Goal: Task Accomplishment & Management: Manage account settings

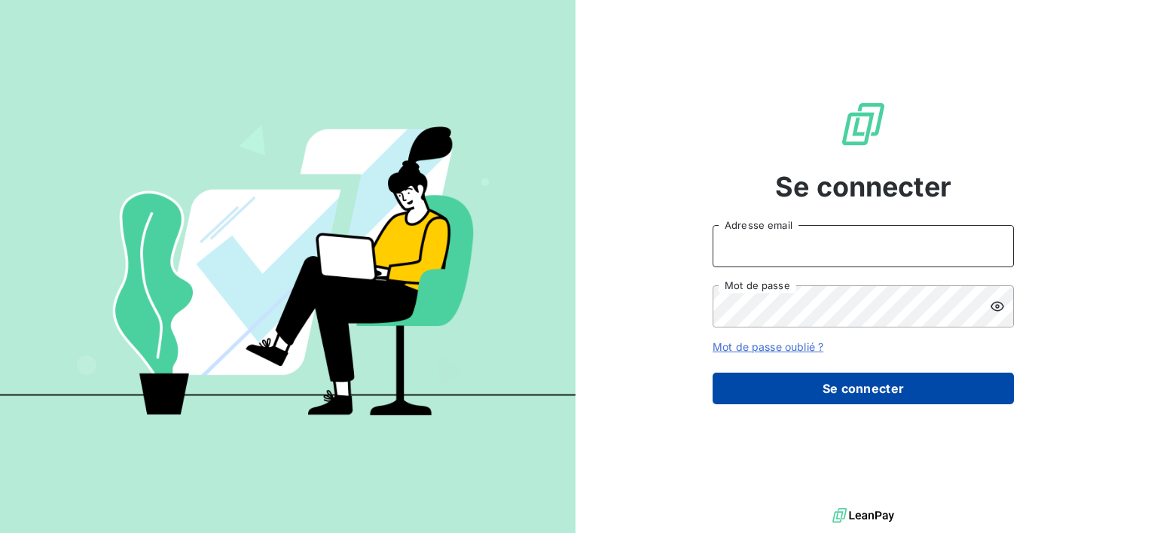
type input "[EMAIL_ADDRESS][DOMAIN_NAME]"
click at [851, 384] on button "Se connecter" at bounding box center [863, 389] width 301 height 32
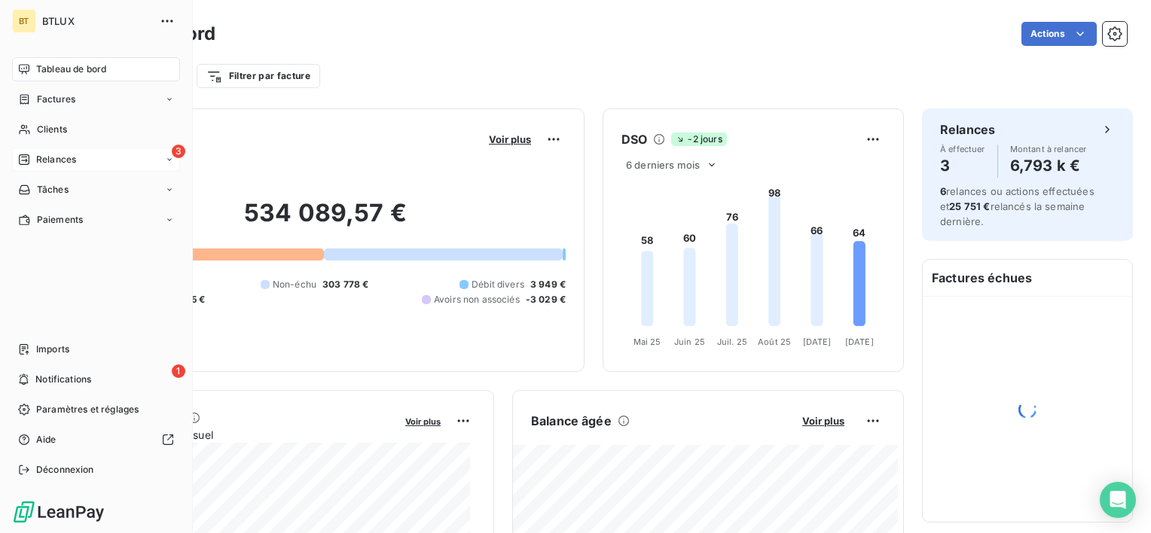
click at [41, 159] on span "Relances" at bounding box center [56, 160] width 40 height 14
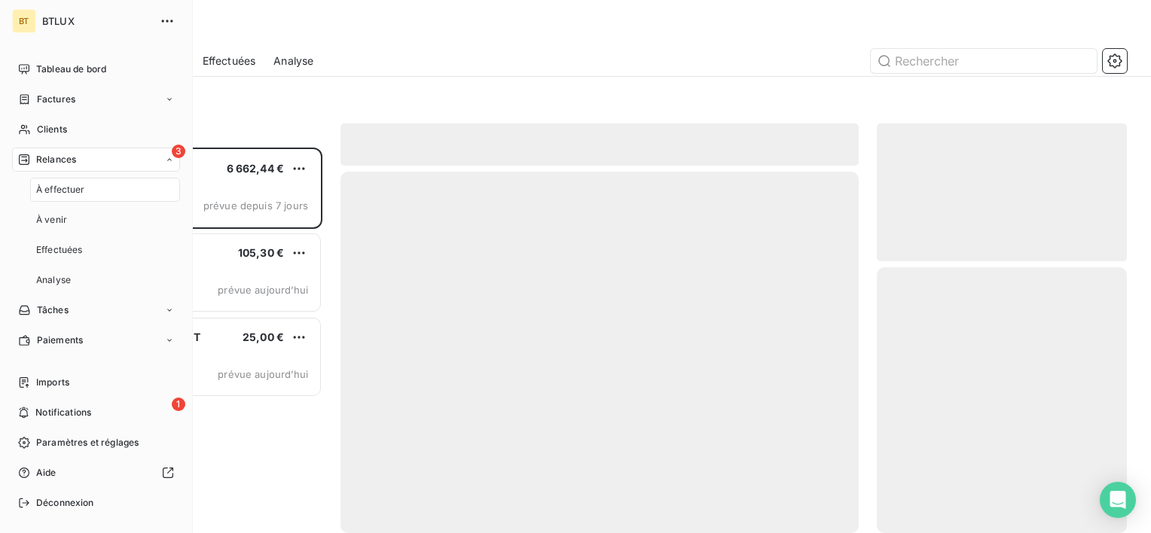
scroll to position [374, 238]
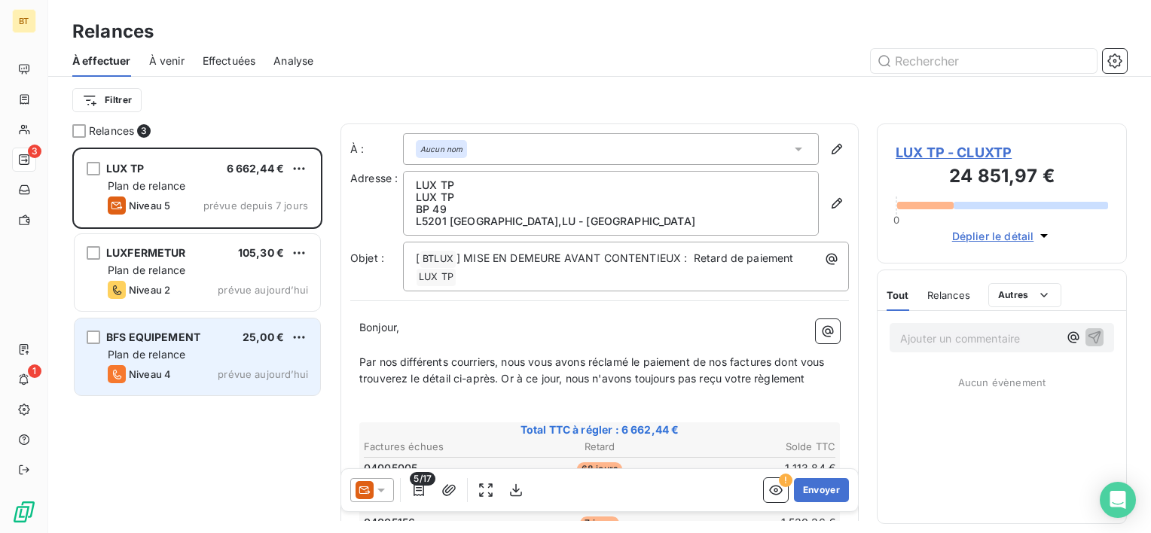
click at [237, 356] on div "Plan de relance" at bounding box center [208, 354] width 200 height 15
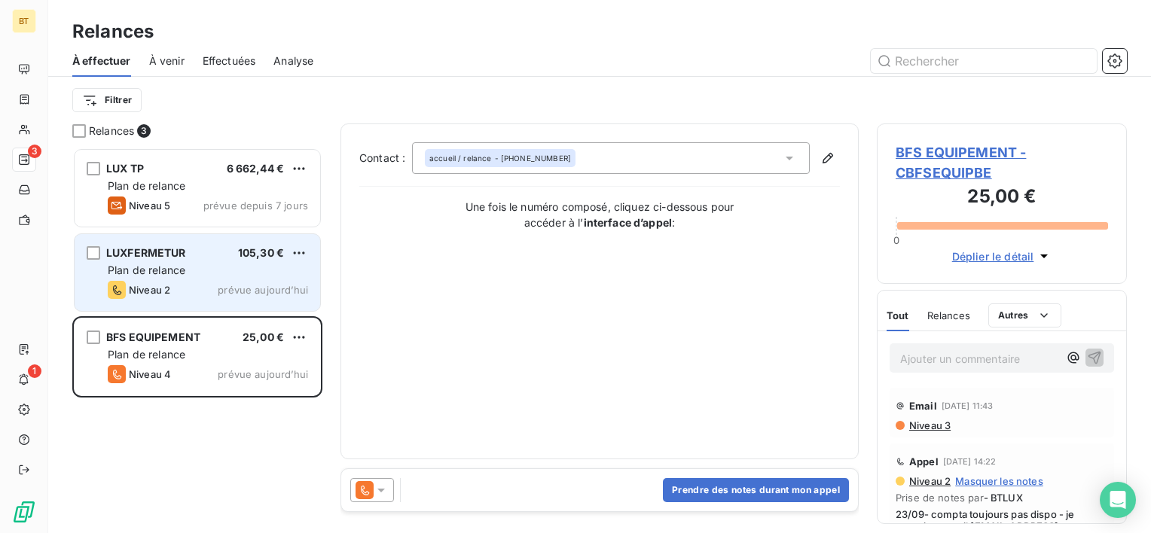
click at [191, 285] on div "Niveau 2 prévue aujourd’hui" at bounding box center [208, 290] width 200 height 18
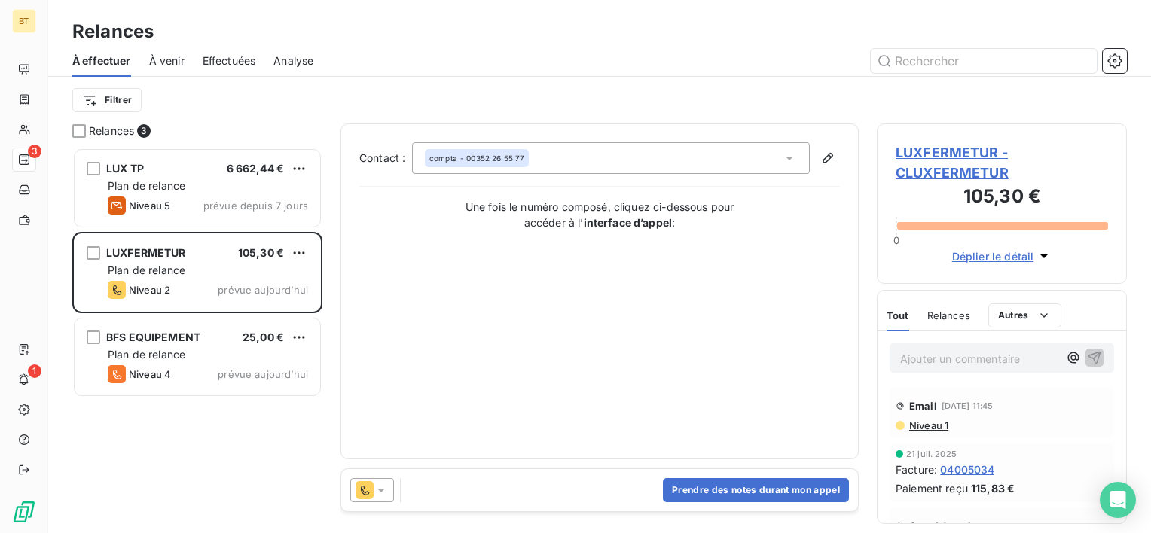
scroll to position [374, 238]
click at [546, 404] on div "Contact : compta - [PHONE_NUMBER] Une fois le numéro composé, cliquez ci-dessou…" at bounding box center [599, 291] width 481 height 298
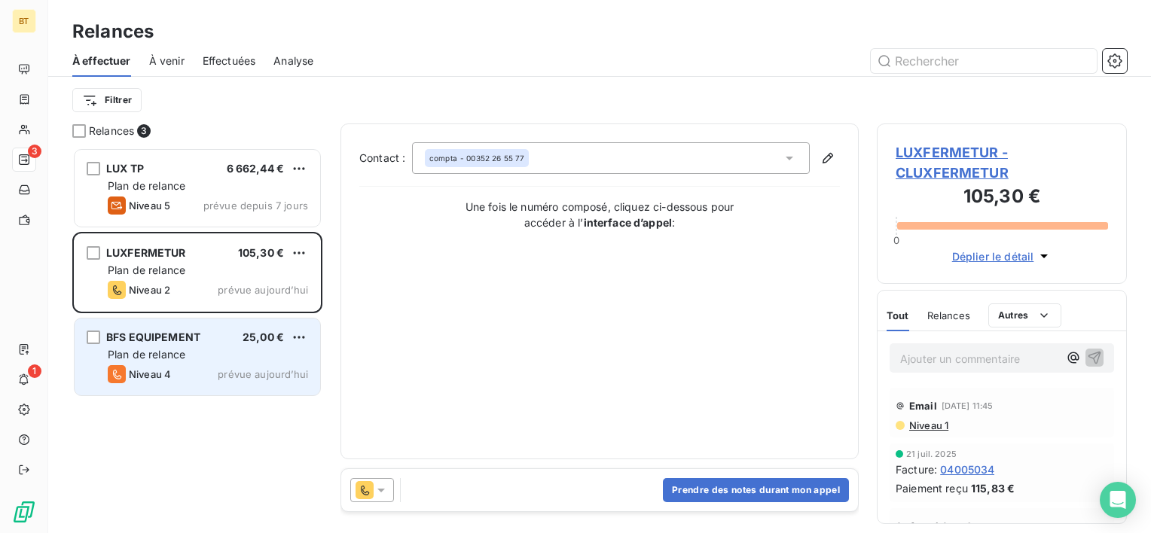
click at [155, 368] on span "Niveau 4" at bounding box center [150, 374] width 42 height 12
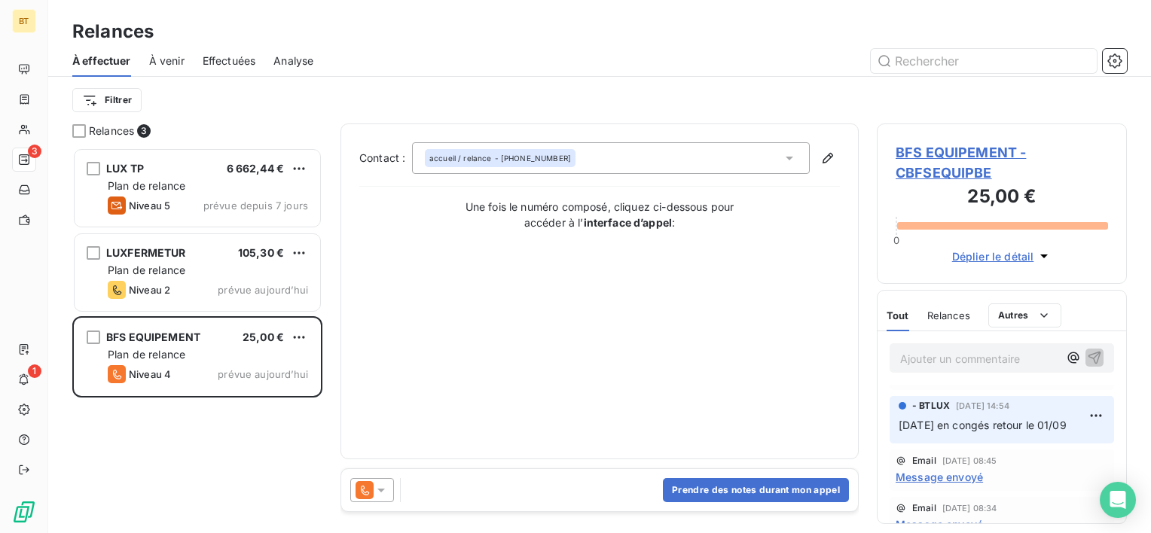
scroll to position [226, 0]
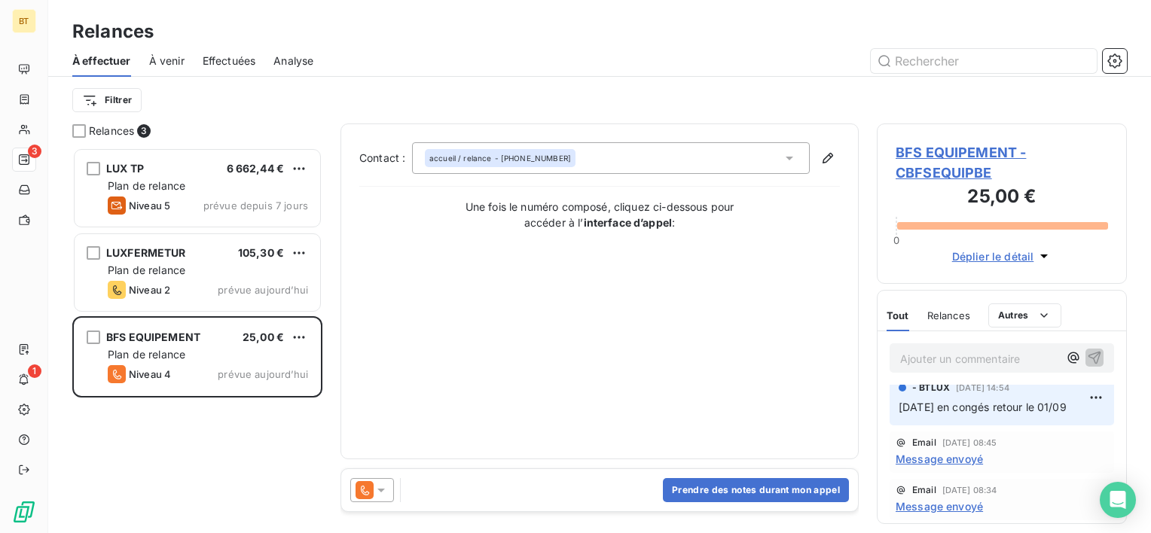
click at [977, 148] on span "BFS EQUIPEMENT - CBFSEQUIPBE" at bounding box center [1002, 162] width 212 height 41
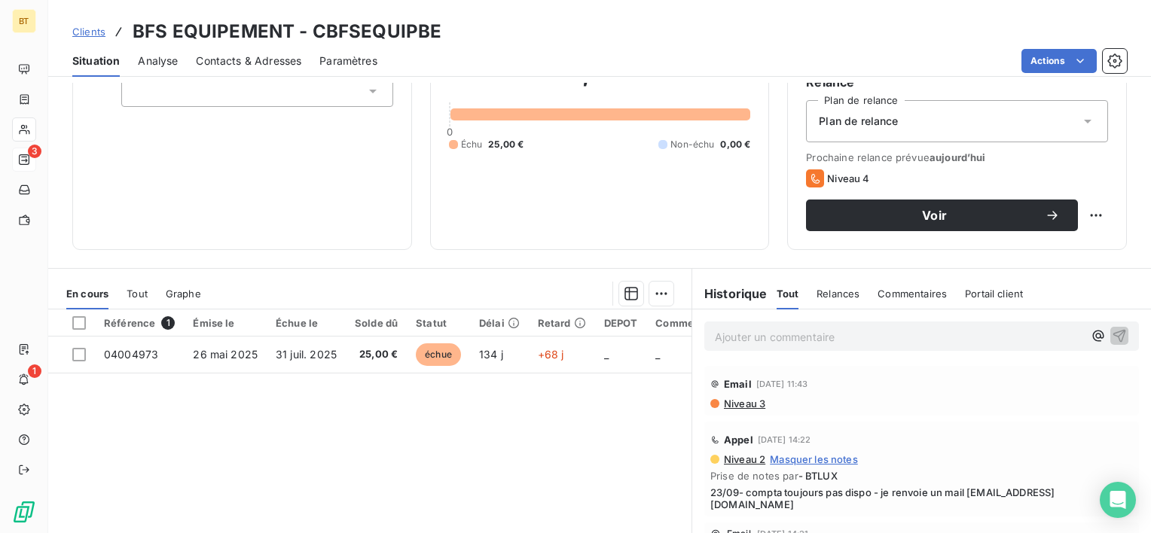
click at [848, 353] on div "Ajouter un commentaire ﻿" at bounding box center [921, 336] width 459 height 53
click at [836, 335] on p "Ajouter un commentaire ﻿" at bounding box center [899, 337] width 368 height 19
click at [1111, 337] on button "button" at bounding box center [1120, 335] width 18 height 18
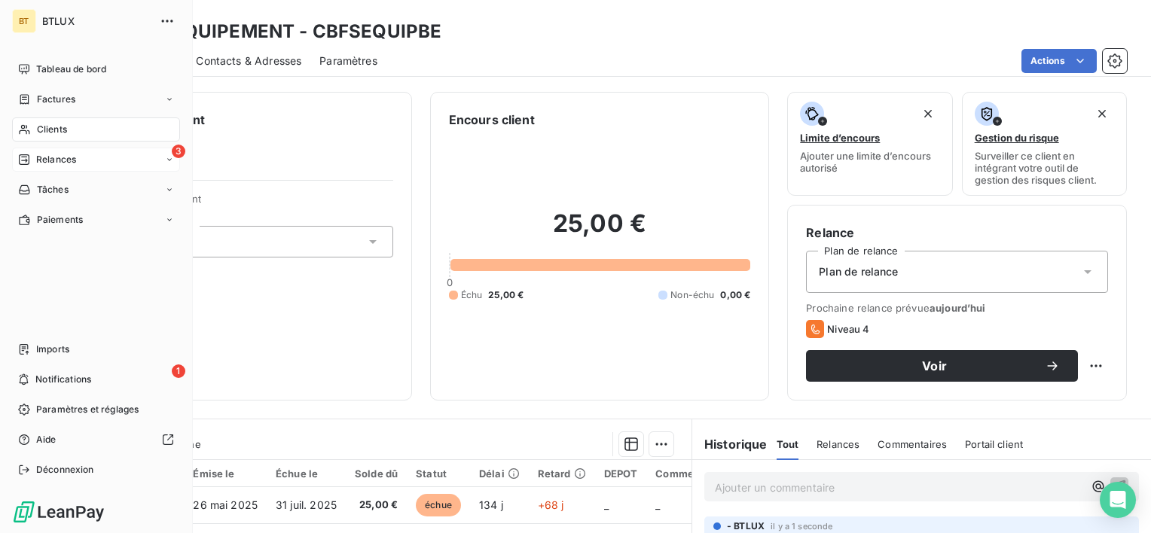
click at [23, 166] on div "Relances" at bounding box center [47, 160] width 58 height 14
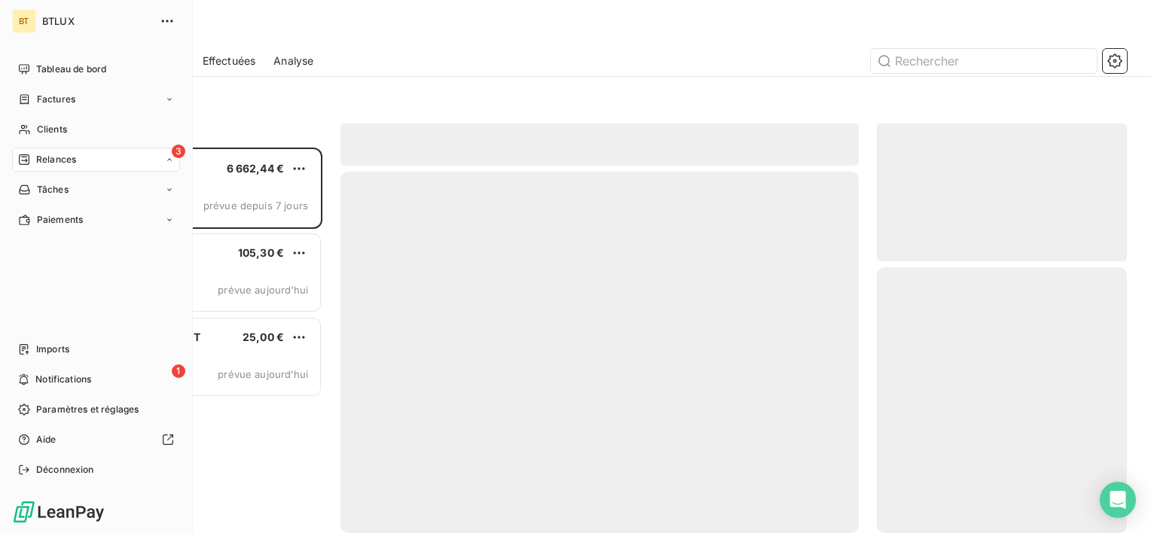
scroll to position [374, 238]
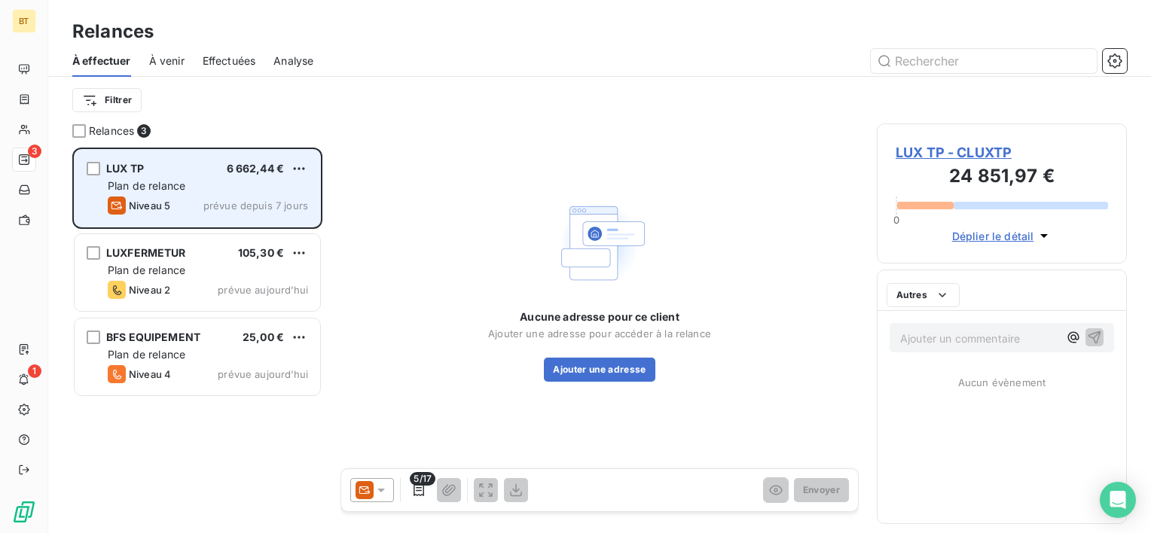
click at [237, 191] on div "Plan de relance" at bounding box center [208, 186] width 200 height 15
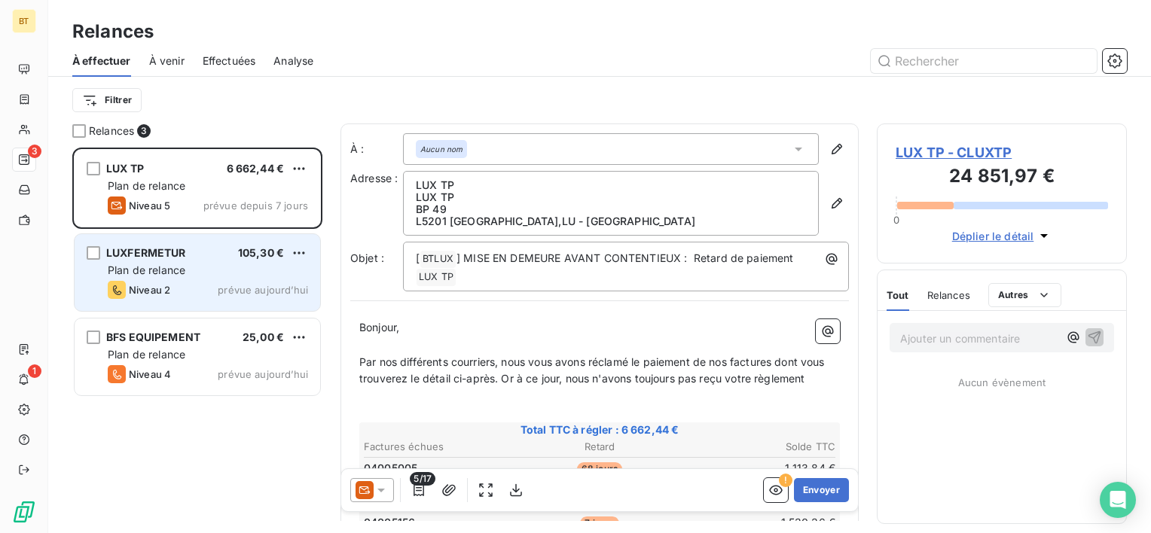
click at [237, 249] on div "LUXFERMETUR 105,30 €" at bounding box center [208, 253] width 200 height 14
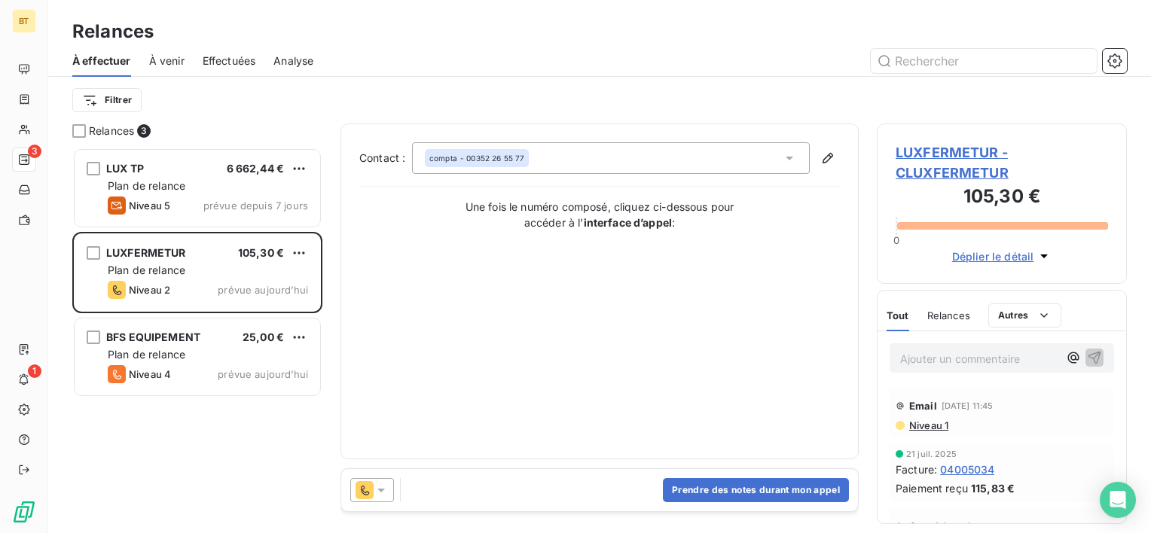
click at [949, 156] on span "LUXFERMETUR - CLUXFERMETUR" at bounding box center [1002, 162] width 212 height 41
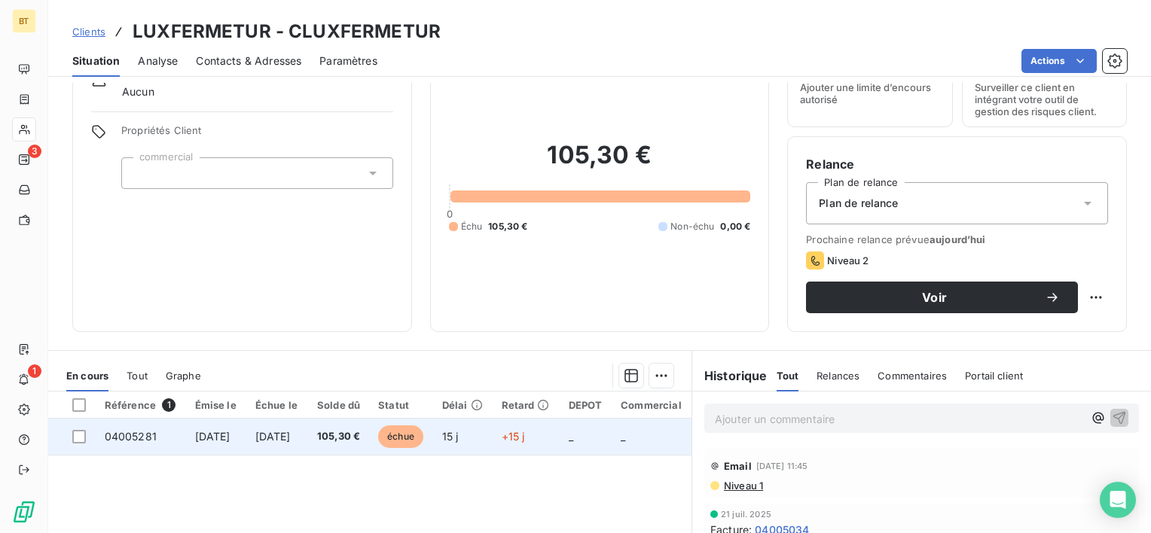
scroll to position [151, 0]
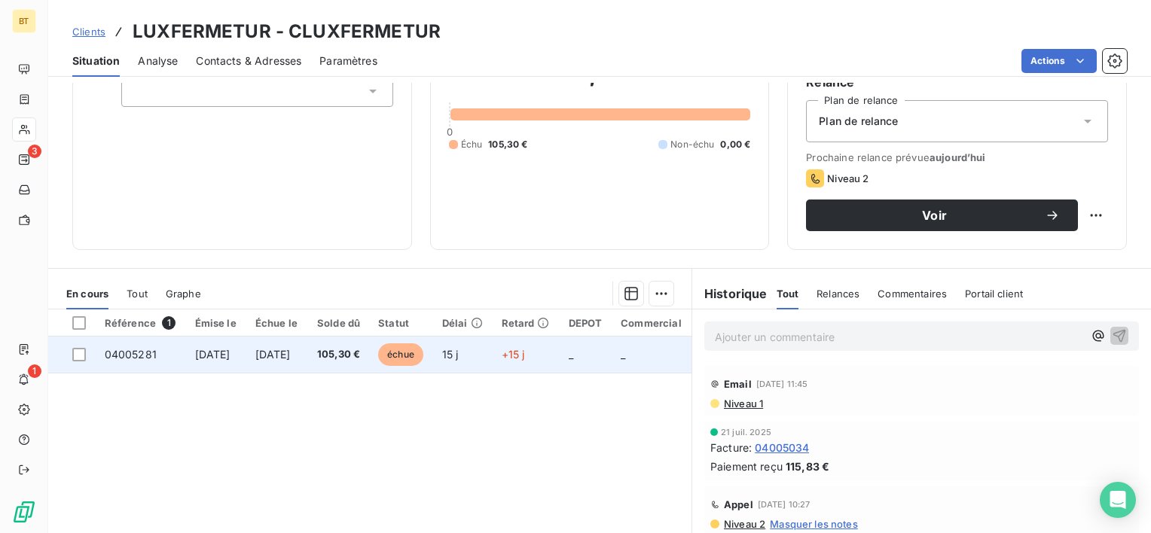
click at [222, 350] on span "[DATE]" at bounding box center [212, 354] width 35 height 13
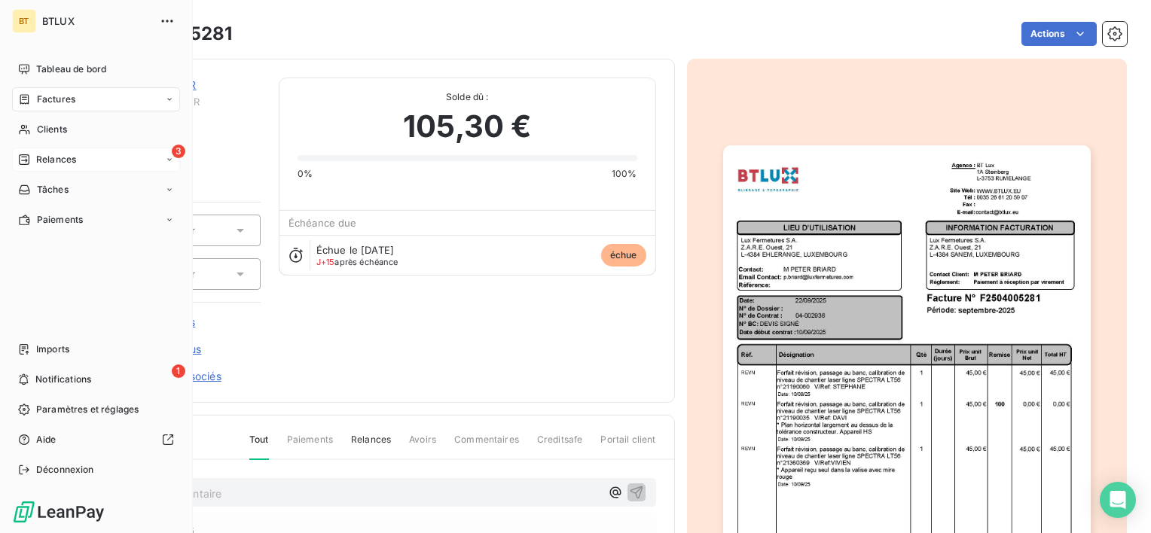
click at [74, 160] on span "Relances" at bounding box center [56, 160] width 40 height 14
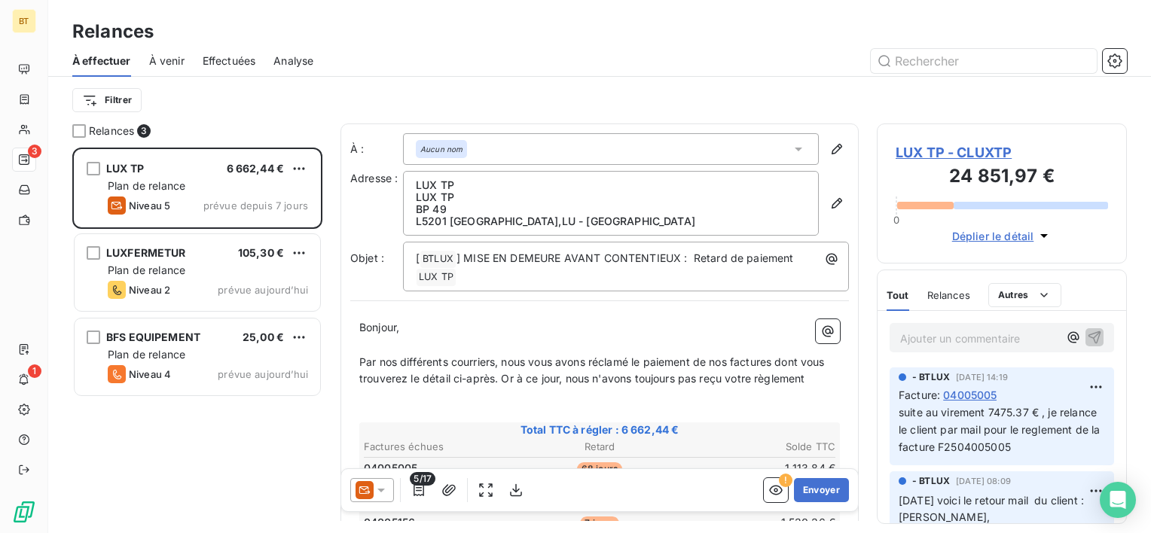
scroll to position [374, 238]
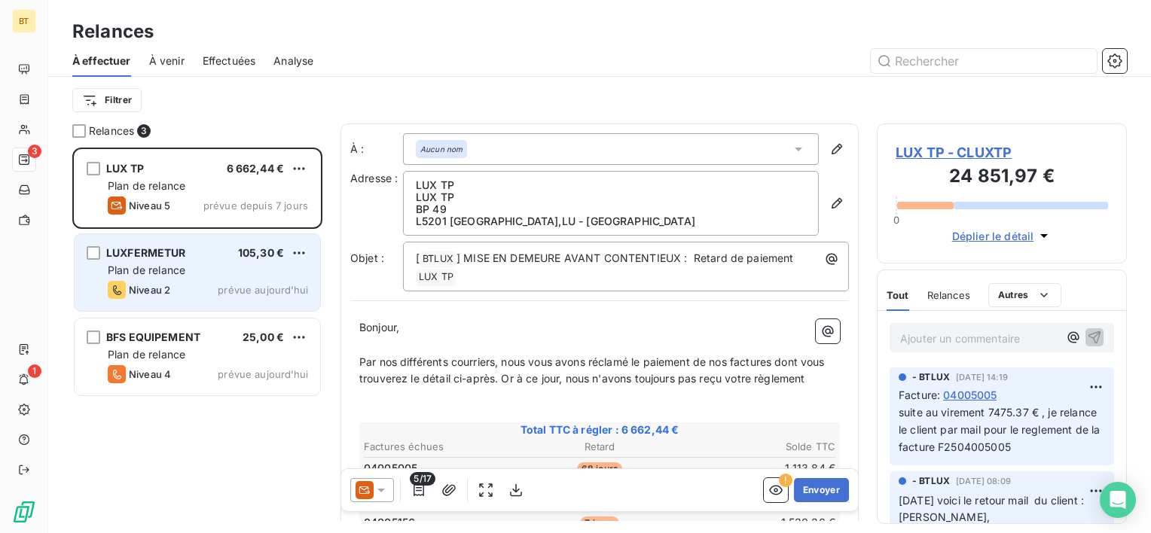
click at [300, 284] on span "prévue aujourd’hui" at bounding box center [263, 290] width 90 height 12
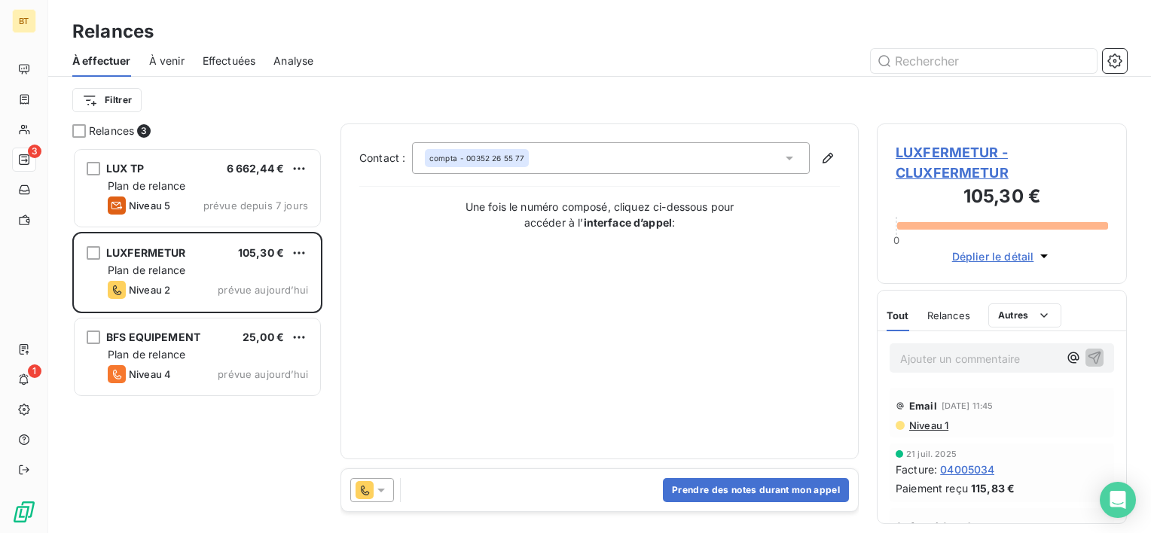
click at [964, 163] on span "LUXFERMETUR - CLUXFERMETUR" at bounding box center [1002, 162] width 212 height 41
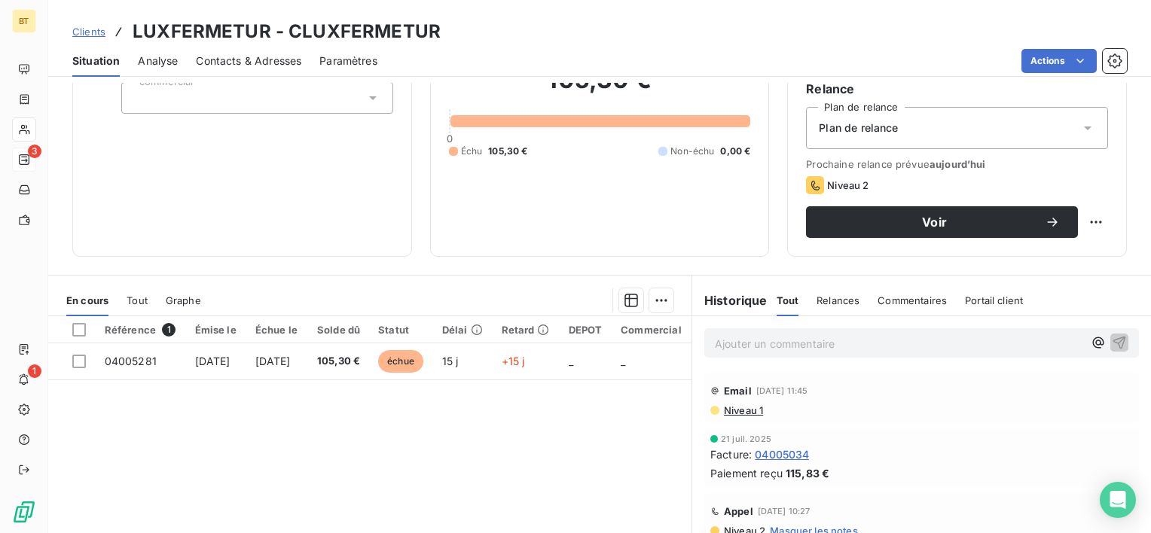
scroll to position [151, 0]
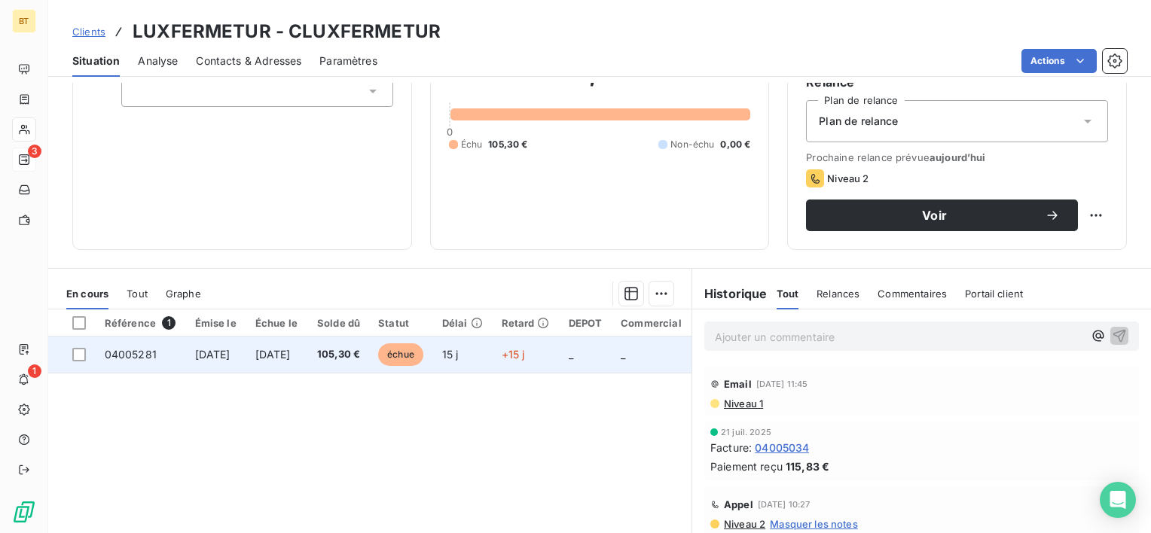
click at [206, 350] on span "[DATE]" at bounding box center [212, 354] width 35 height 13
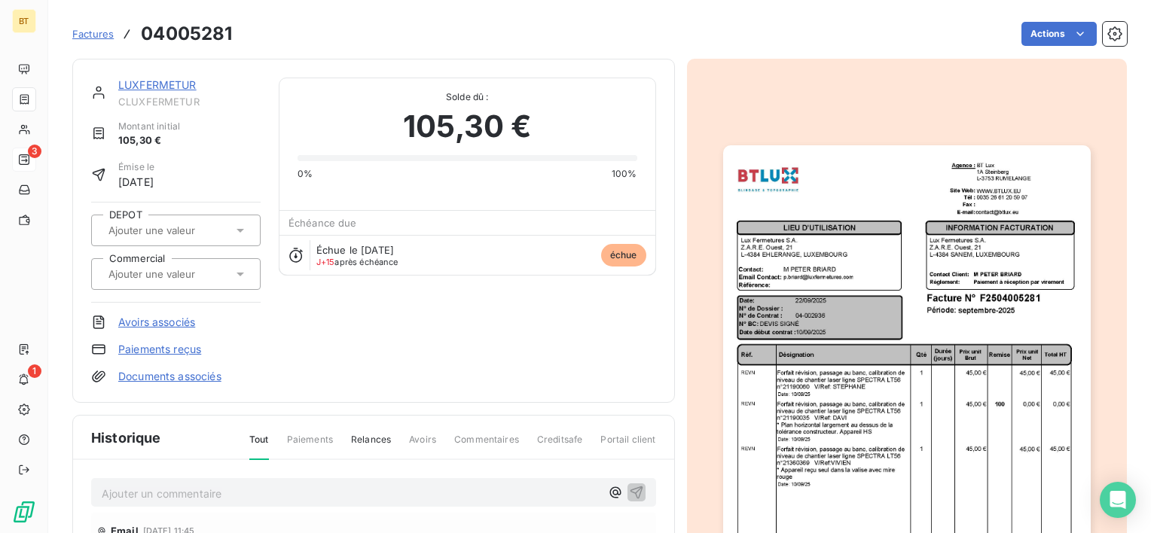
click at [237, 87] on div "LUXFERMETUR" at bounding box center [189, 85] width 142 height 15
click at [170, 83] on link "LUXFERMETUR" at bounding box center [157, 84] width 78 height 13
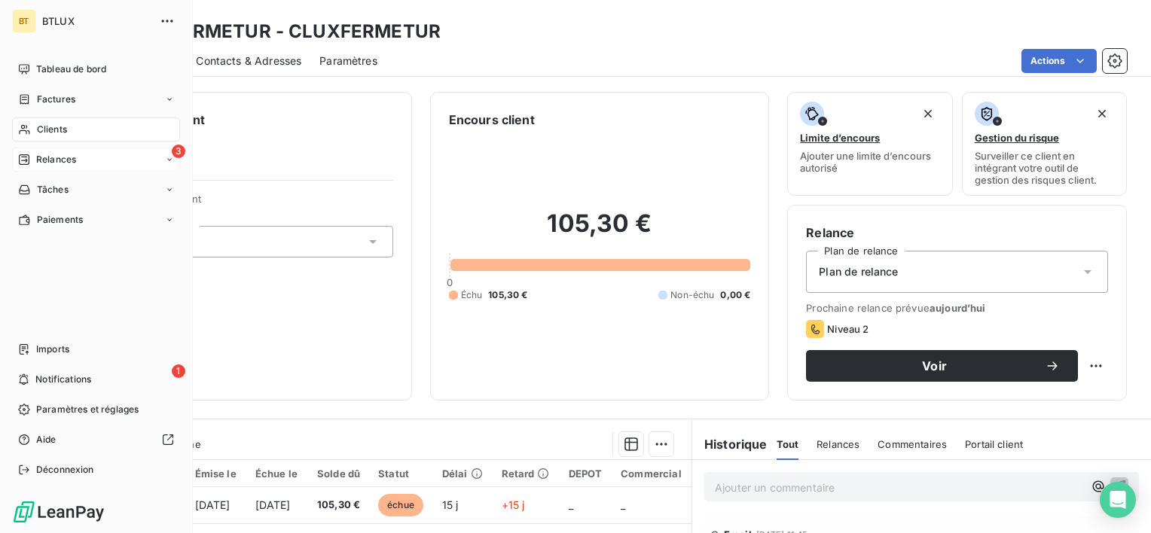
click at [47, 160] on span "Relances" at bounding box center [56, 160] width 40 height 14
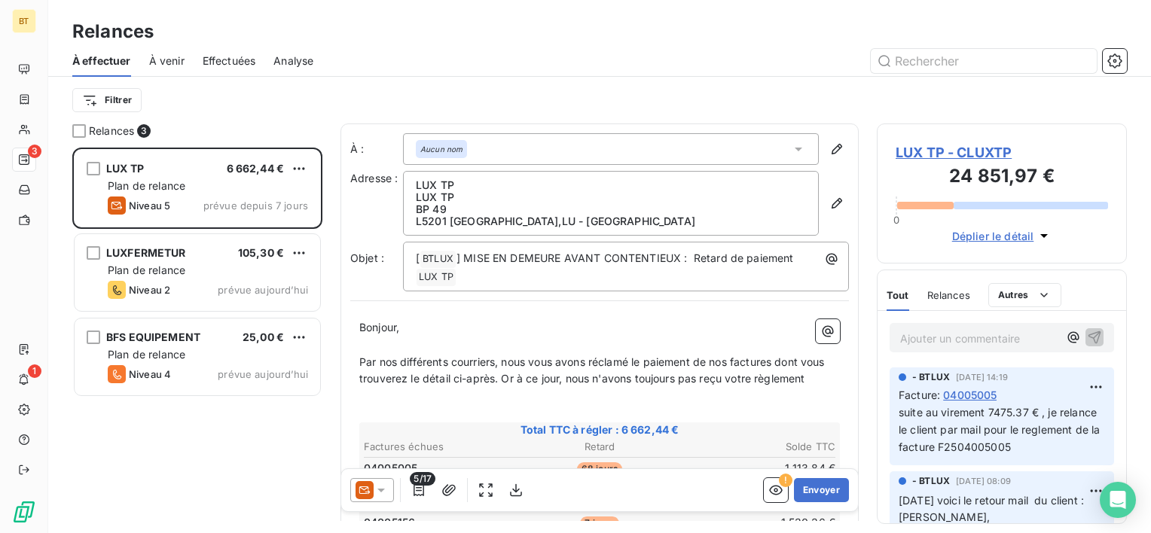
click at [948, 134] on div "LUX TP - CLUXTP 24 851,97 € 0 Déplier le détail" at bounding box center [1002, 194] width 250 height 140
click at [958, 159] on span "LUX TP - CLUXTP" at bounding box center [1002, 152] width 212 height 20
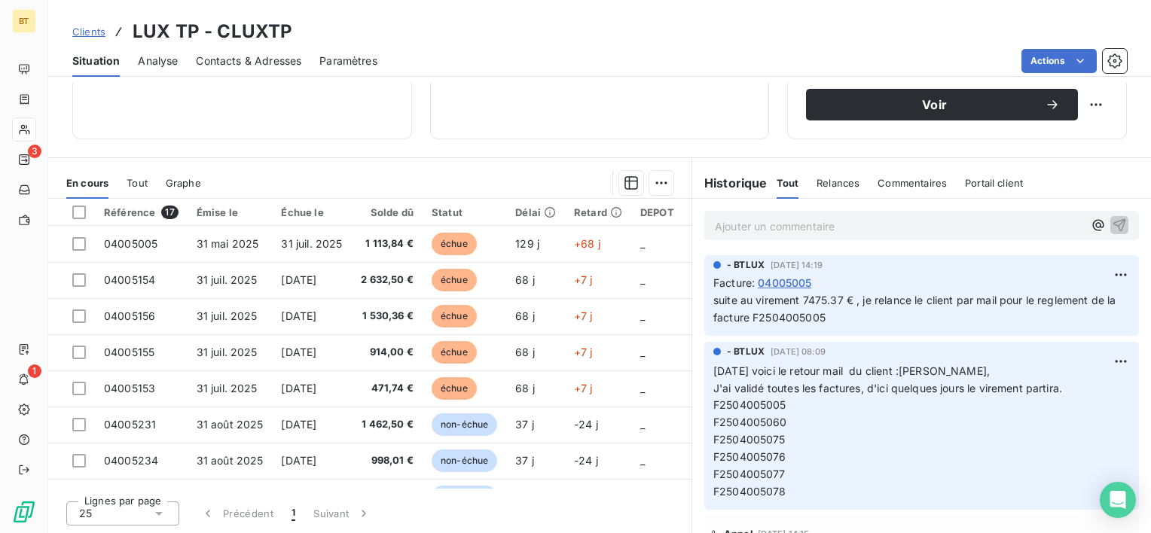
click at [778, 227] on p "Ajouter un commentaire ﻿" at bounding box center [899, 226] width 368 height 19
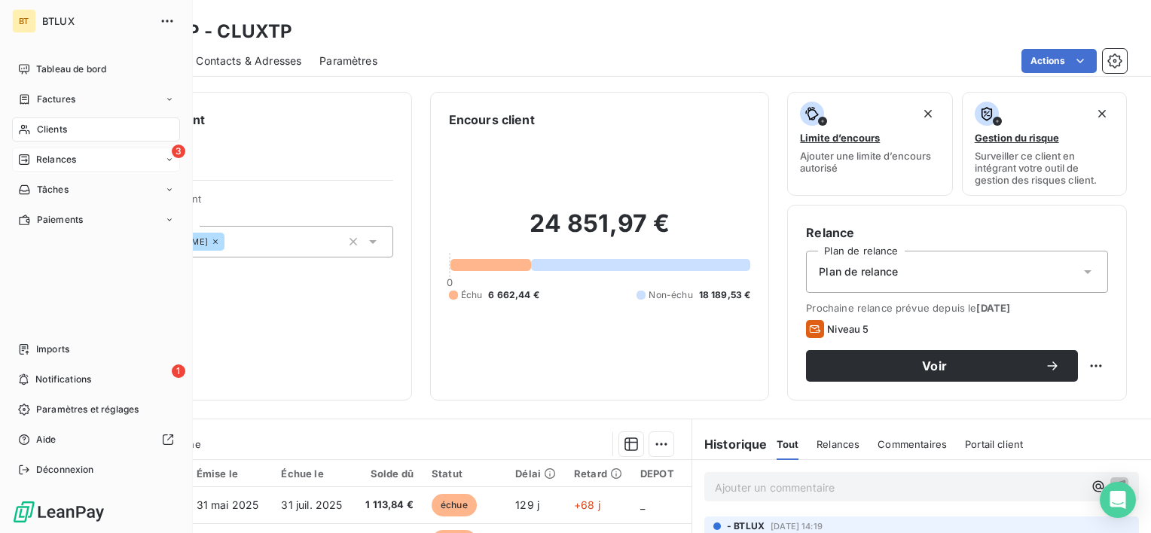
click at [48, 162] on span "Relances" at bounding box center [56, 160] width 40 height 14
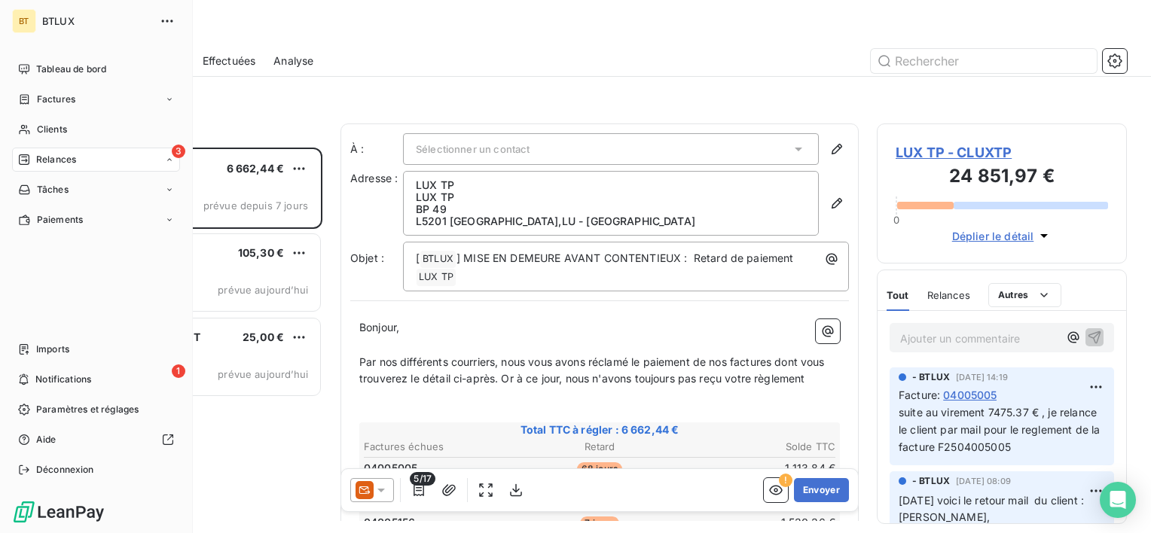
scroll to position [374, 238]
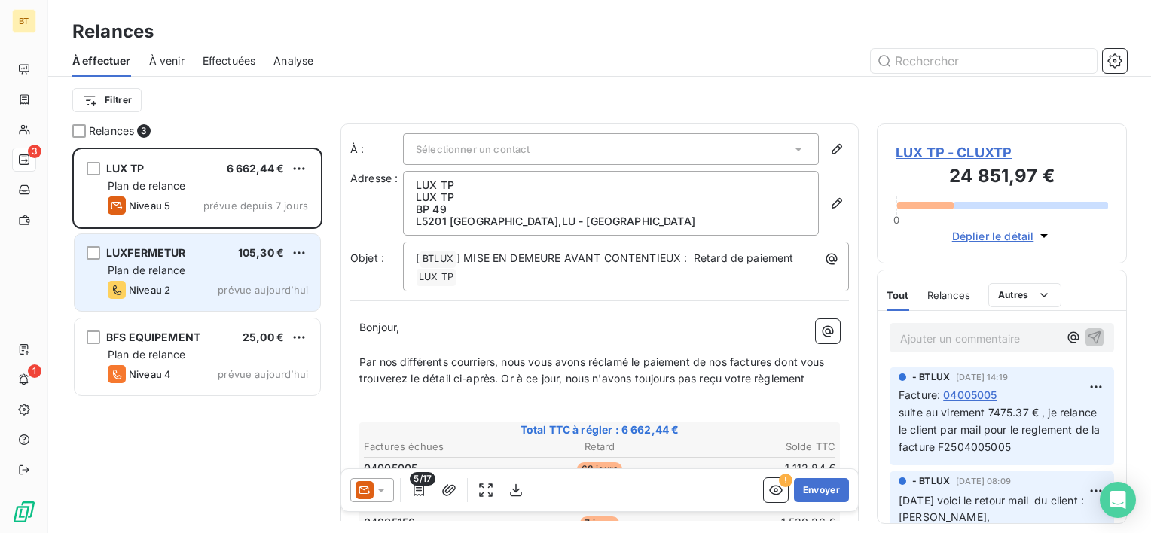
click at [195, 289] on div "Niveau 2 prévue aujourd’hui" at bounding box center [208, 290] width 200 height 18
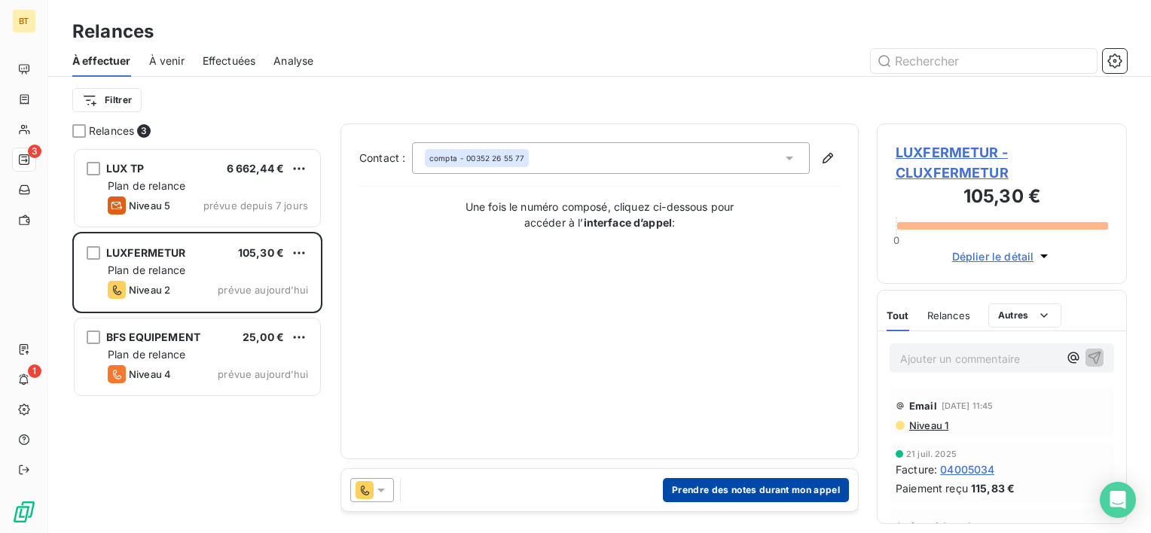
click at [773, 488] on button "Prendre des notes durant mon appel" at bounding box center [756, 490] width 186 height 24
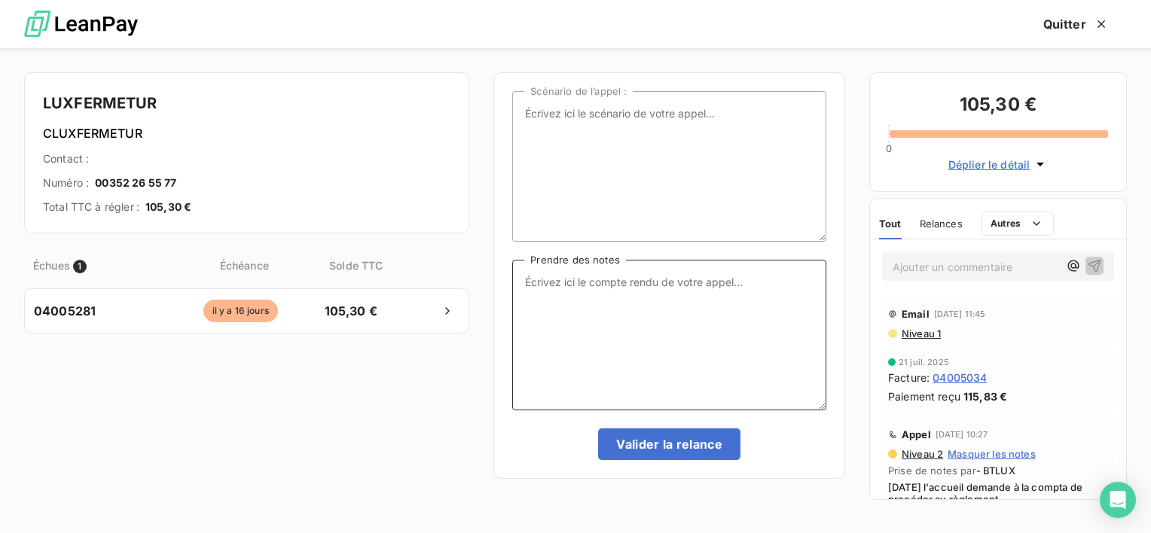
click at [624, 319] on textarea "Prendre des notes" at bounding box center [669, 335] width 314 height 151
click at [749, 187] on textarea "Scénario de l’appel :" at bounding box center [669, 166] width 314 height 151
click at [795, 283] on textarea "[DATE] - facture non traitée - secrétaire transmets en compta" at bounding box center [669, 335] width 314 height 151
click at [717, 306] on textarea "[DATE] - facture non traitée - secrétaire transmet en compta" at bounding box center [669, 335] width 314 height 151
type textarea "[DATE] - facture non traitée - secrétaire transmet en compta"
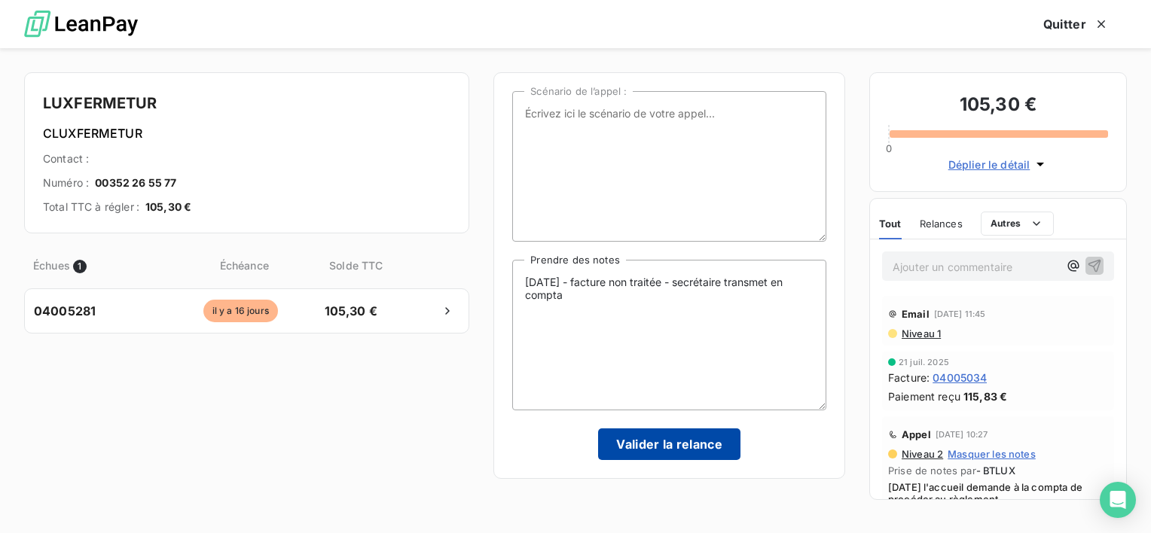
click at [660, 451] on button "Valider la relance" at bounding box center [669, 445] width 142 height 32
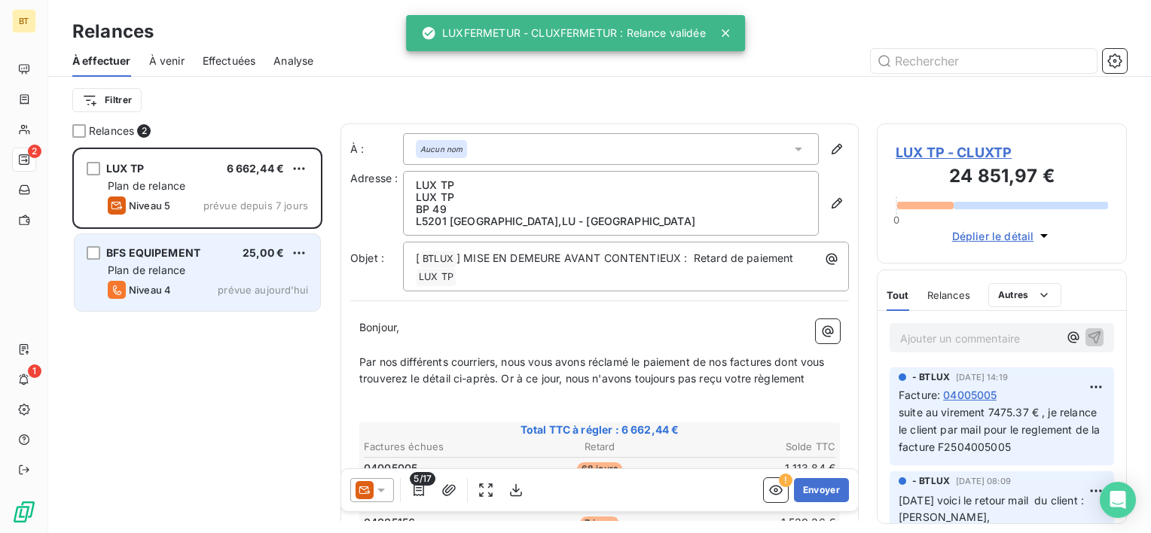
click at [122, 268] on span "Plan de relance" at bounding box center [147, 270] width 78 height 13
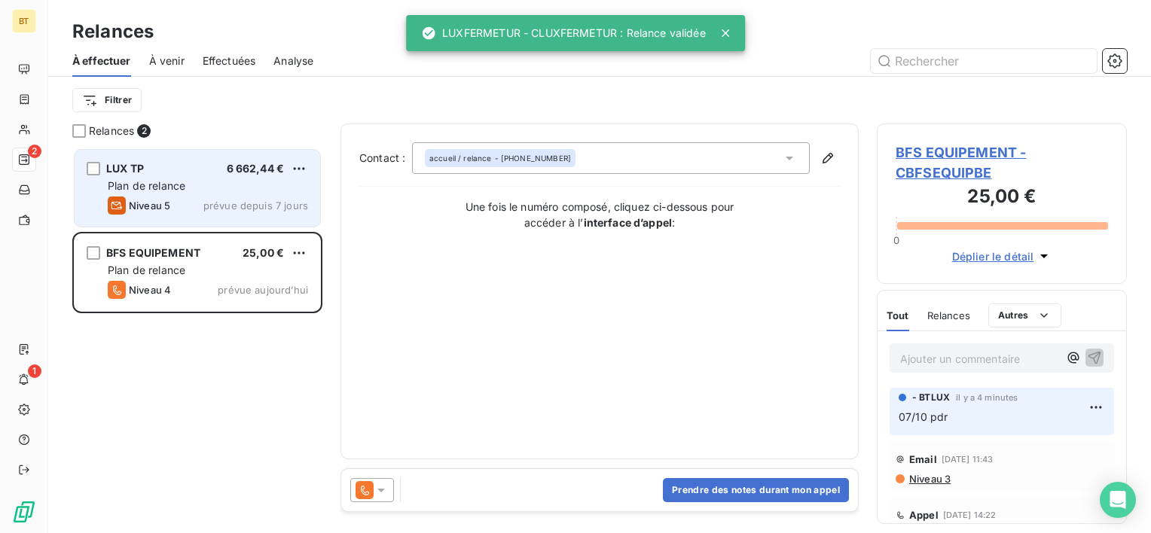
click at [155, 173] on div "LUX TP 6 662,44 €" at bounding box center [208, 169] width 200 height 14
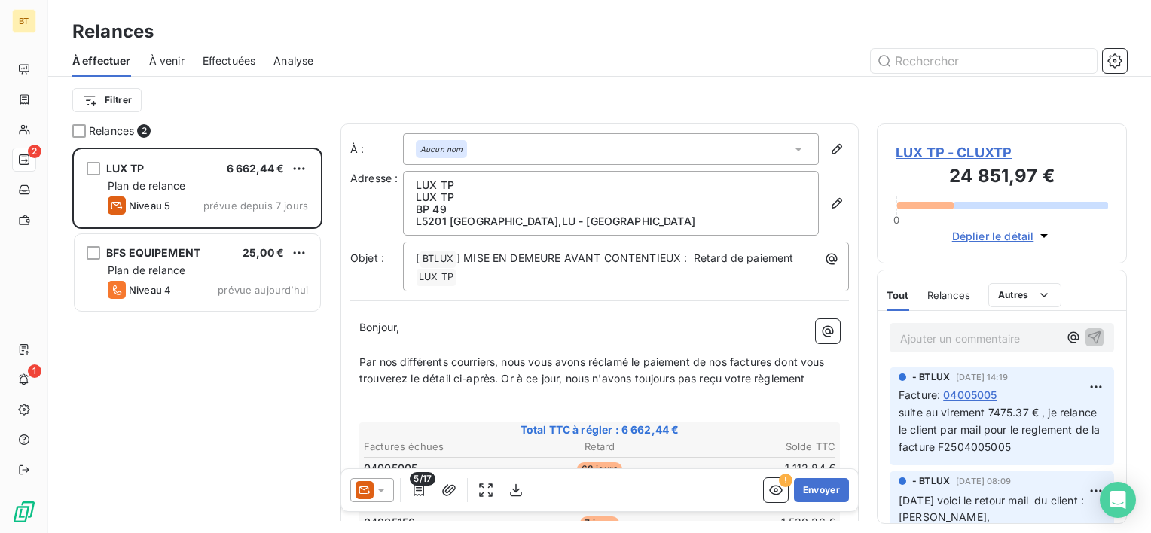
click at [922, 146] on span "LUX TP - CLUXTP" at bounding box center [1002, 152] width 212 height 20
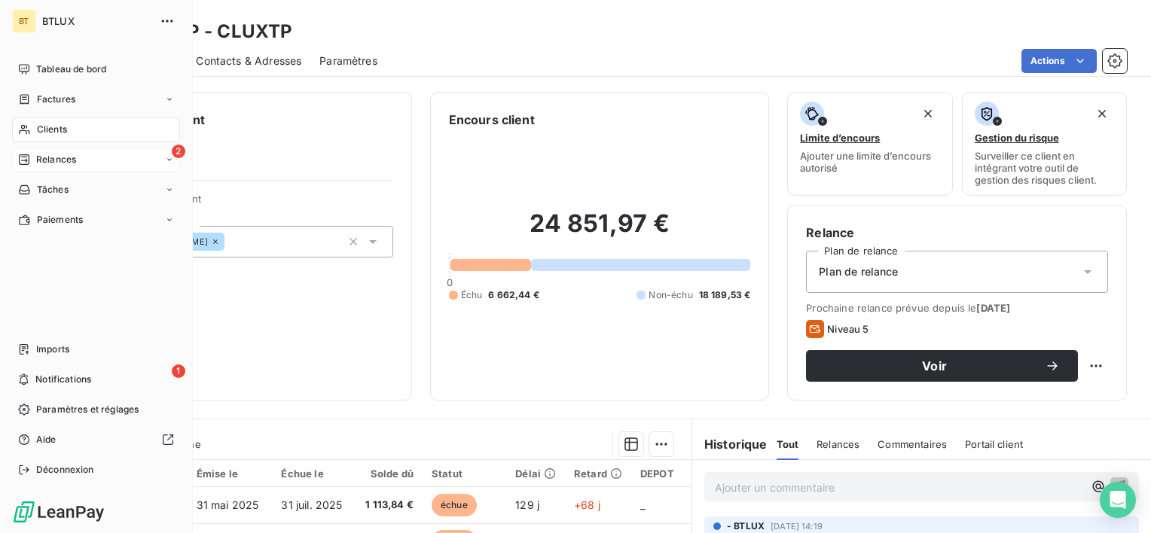
click at [59, 163] on span "Relances" at bounding box center [56, 160] width 40 height 14
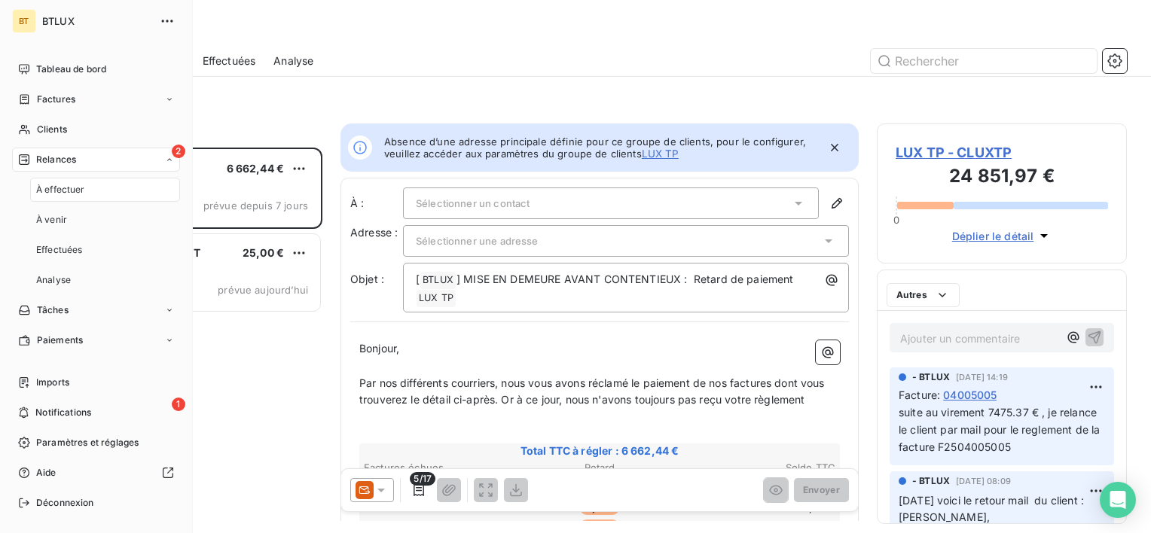
scroll to position [374, 238]
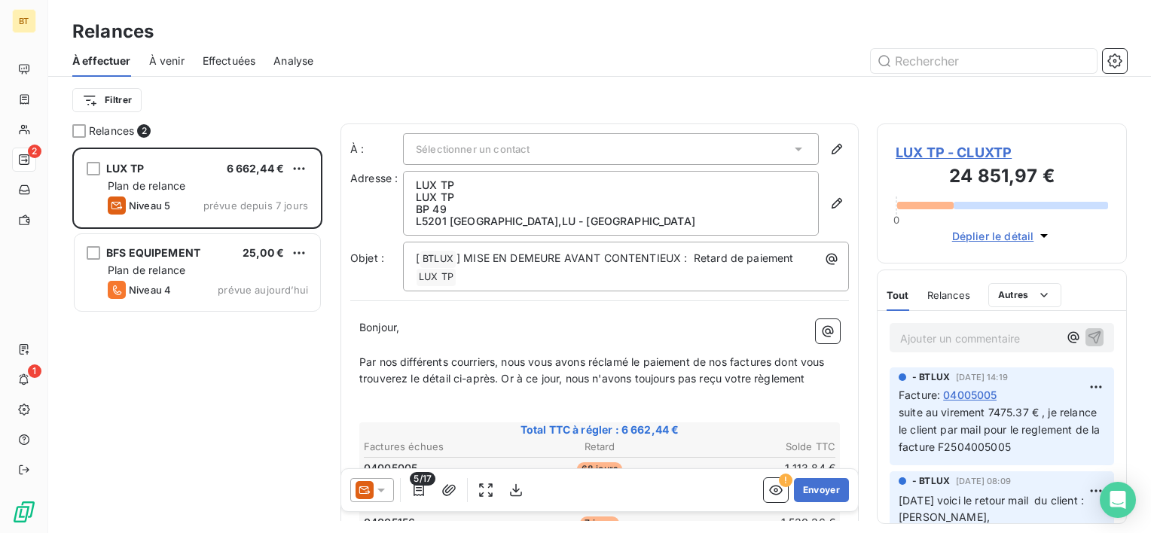
click at [397, 106] on div "Filtrer" at bounding box center [599, 100] width 1055 height 29
click at [240, 57] on span "Effectuées" at bounding box center [229, 60] width 53 height 15
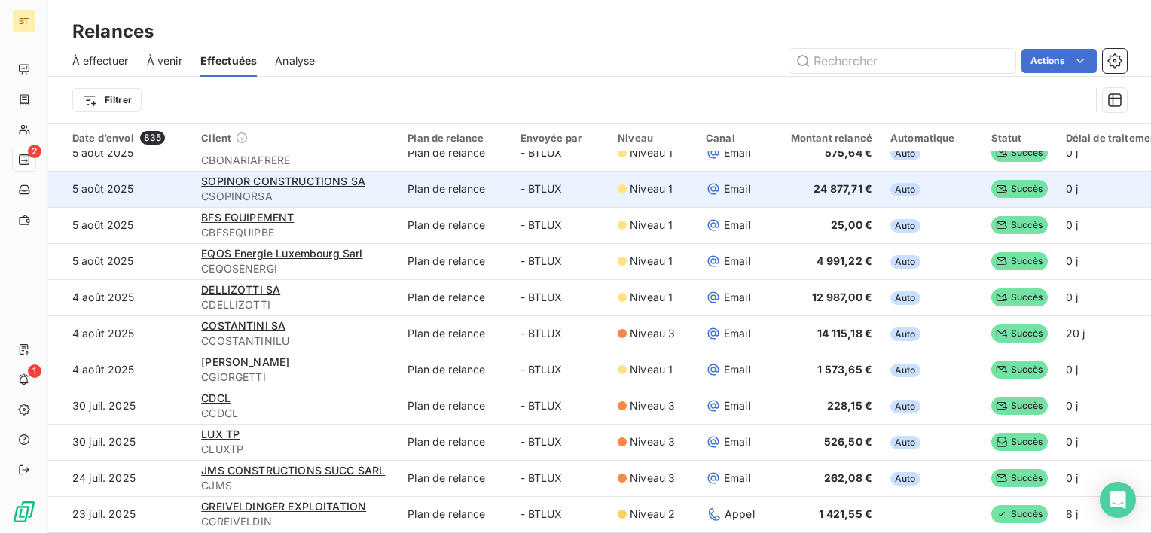
scroll to position [3241, 0]
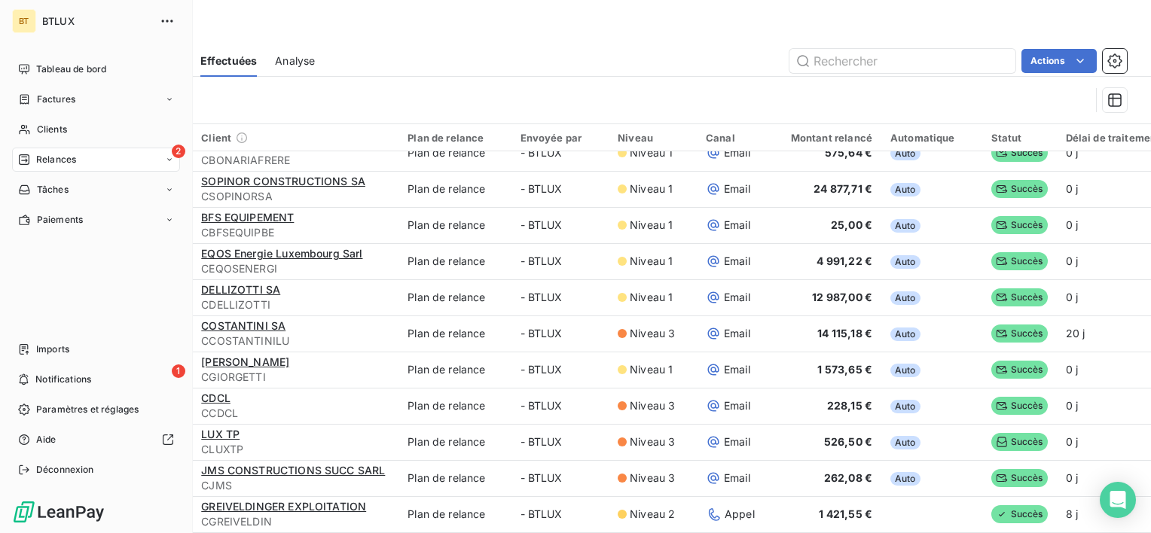
click at [26, 154] on icon at bounding box center [24, 160] width 12 height 12
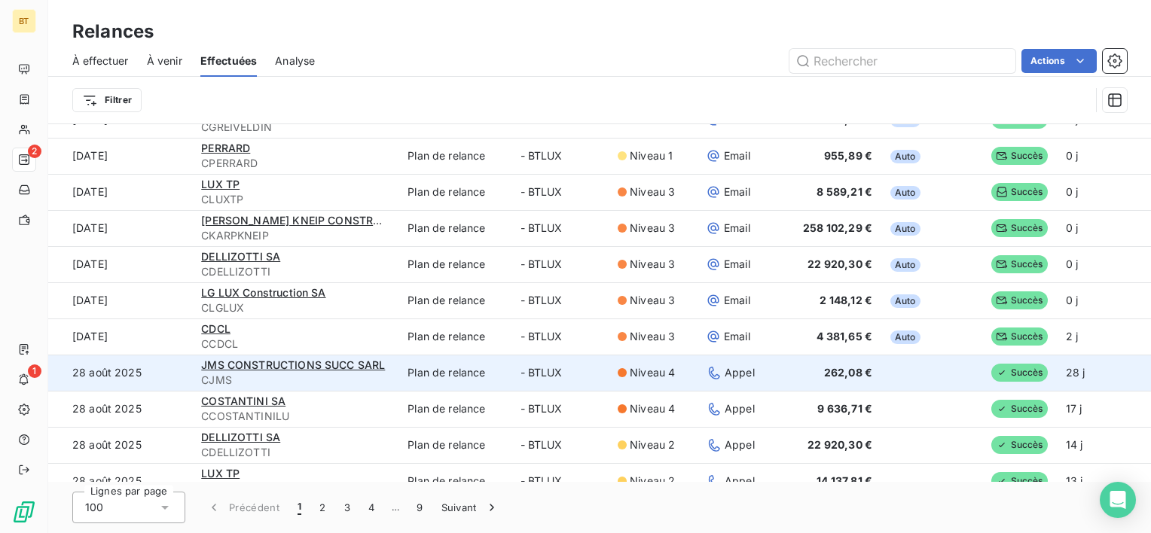
scroll to position [1734, 0]
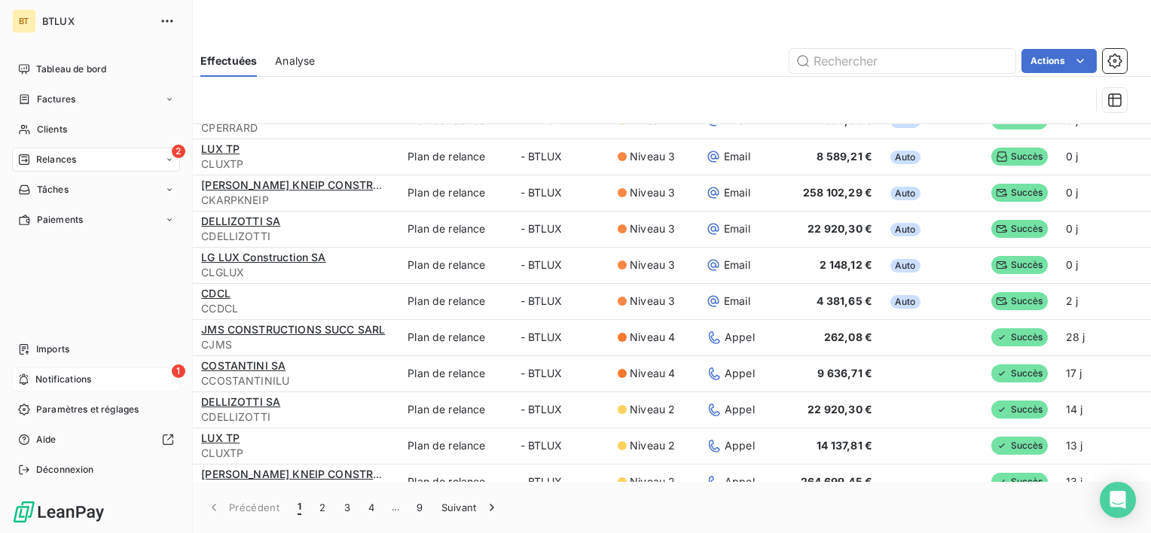
click at [36, 377] on span "Notifications" at bounding box center [63, 380] width 56 height 14
click at [64, 72] on span "Tableau de bord" at bounding box center [71, 70] width 70 height 14
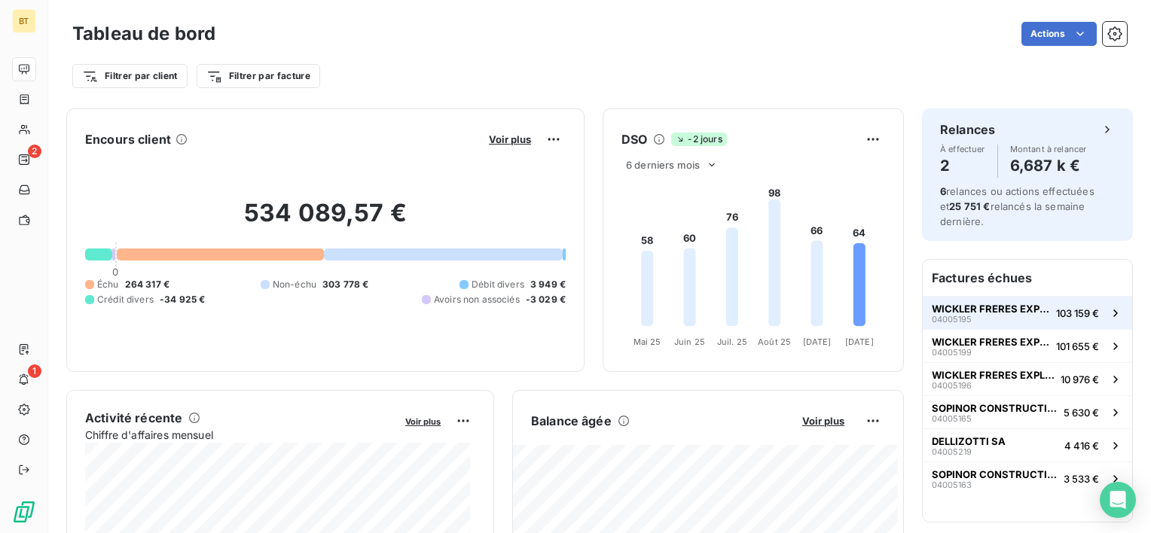
click at [1032, 323] on button "WICKLER FRERES EXPLOITATION SARL 04005195 103 159 €" at bounding box center [1027, 312] width 209 height 33
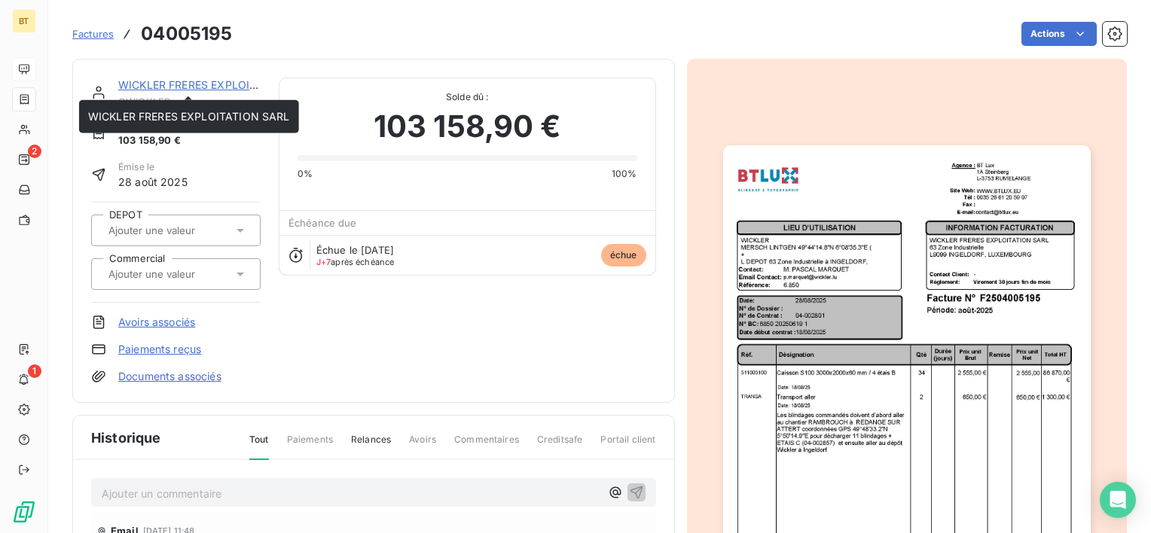
click at [243, 81] on link "WICKLER FRERES EXPLOITATION SARL" at bounding box center [219, 84] width 202 height 13
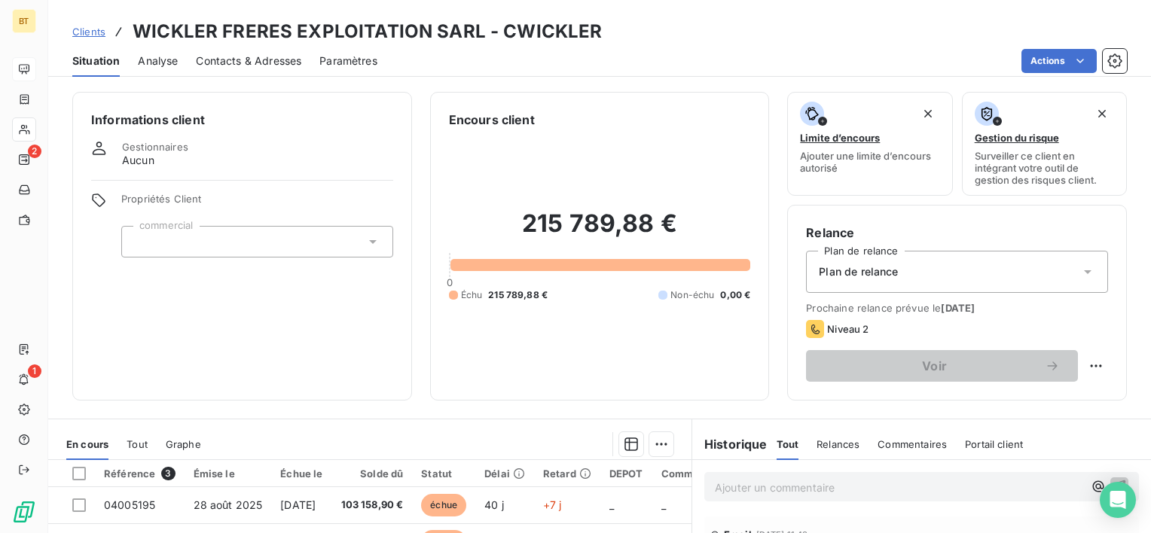
click at [235, 62] on span "Contacts & Adresses" at bounding box center [248, 60] width 105 height 15
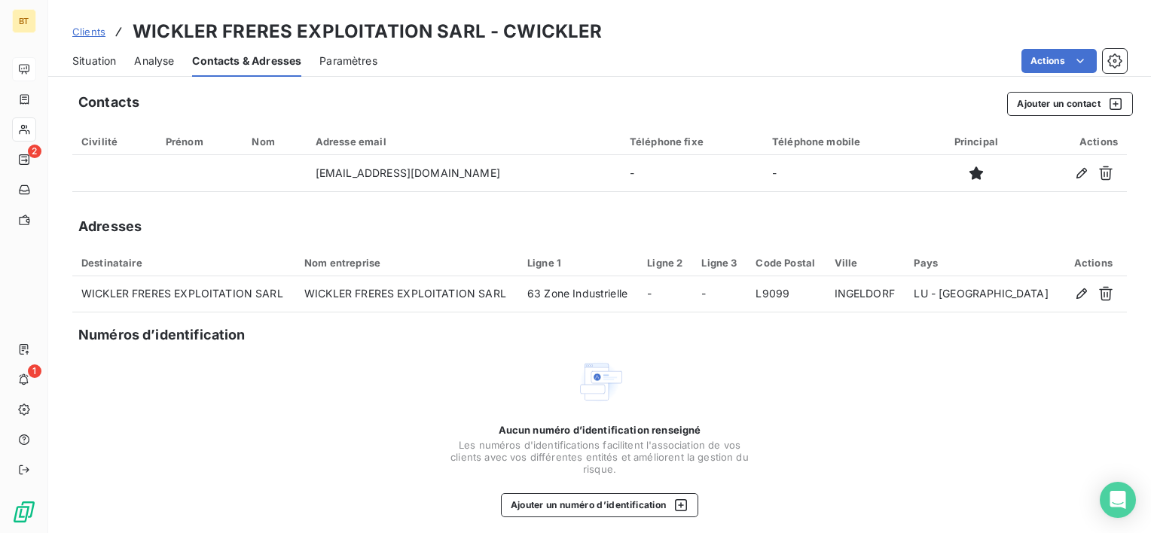
click at [151, 53] on span "Analyse" at bounding box center [154, 60] width 40 height 15
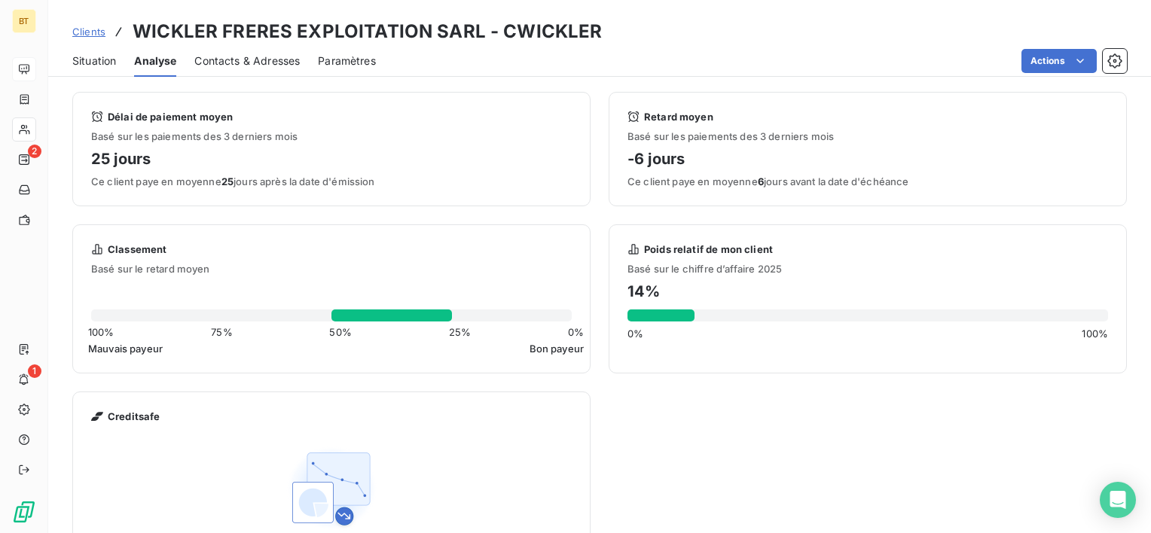
click at [118, 56] on div "Situation Analyse Contacts & Adresses Paramètres Actions" at bounding box center [599, 61] width 1103 height 32
click at [114, 56] on span "Situation" at bounding box center [94, 60] width 44 height 15
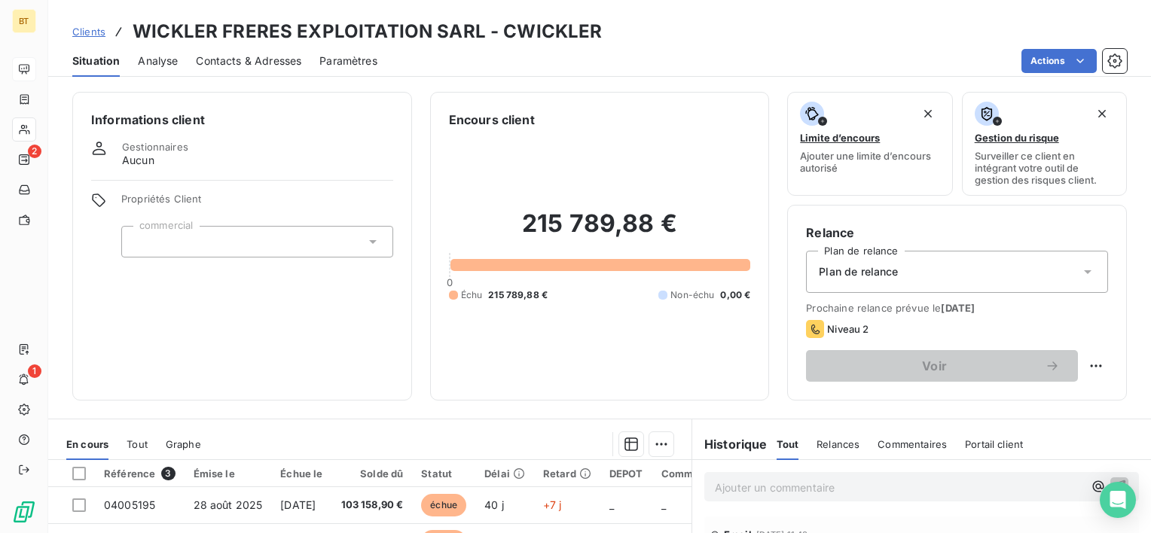
click at [240, 60] on span "Contacts & Adresses" at bounding box center [248, 60] width 105 height 15
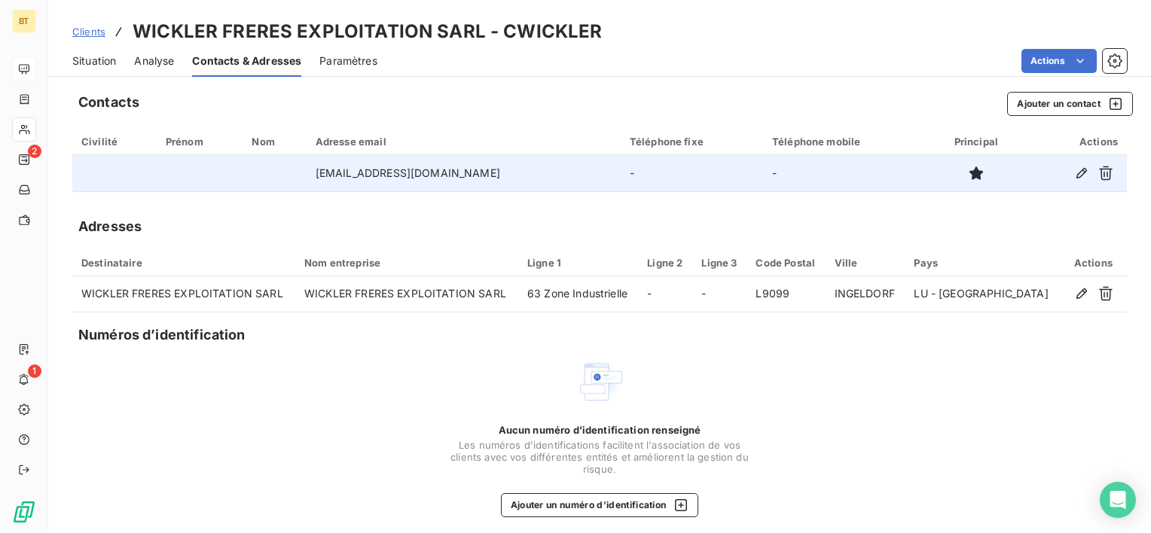
click at [422, 178] on td "[EMAIL_ADDRESS][DOMAIN_NAME]" at bounding box center [464, 173] width 314 height 36
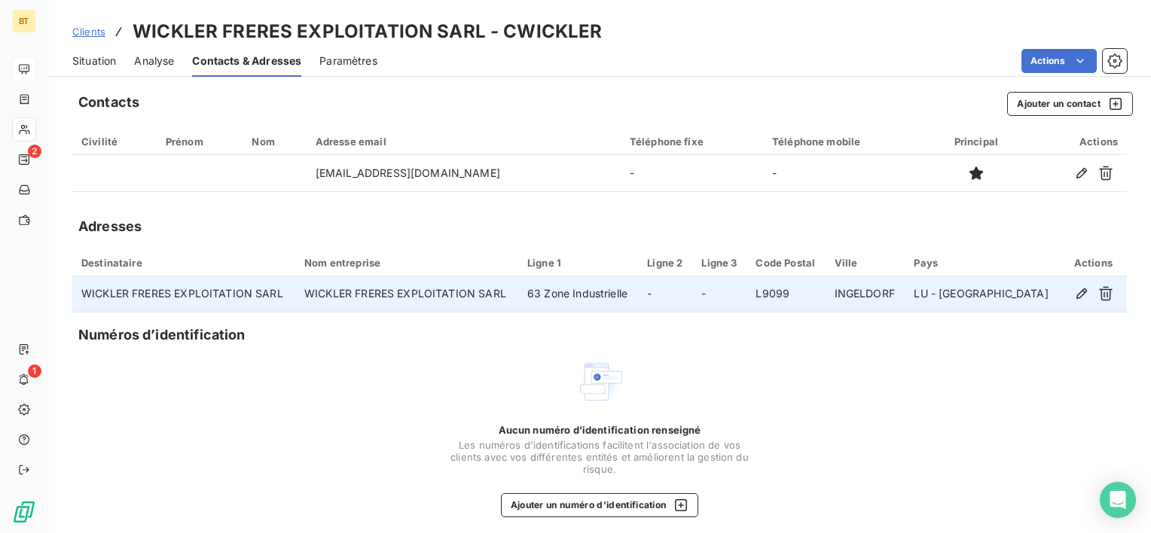
click at [386, 286] on td "WICKLER FRERES EXPLOITATION SARL" at bounding box center [406, 295] width 223 height 36
click at [383, 285] on td "WICKLER FRERES EXPLOITATION SARL" at bounding box center [406, 295] width 223 height 36
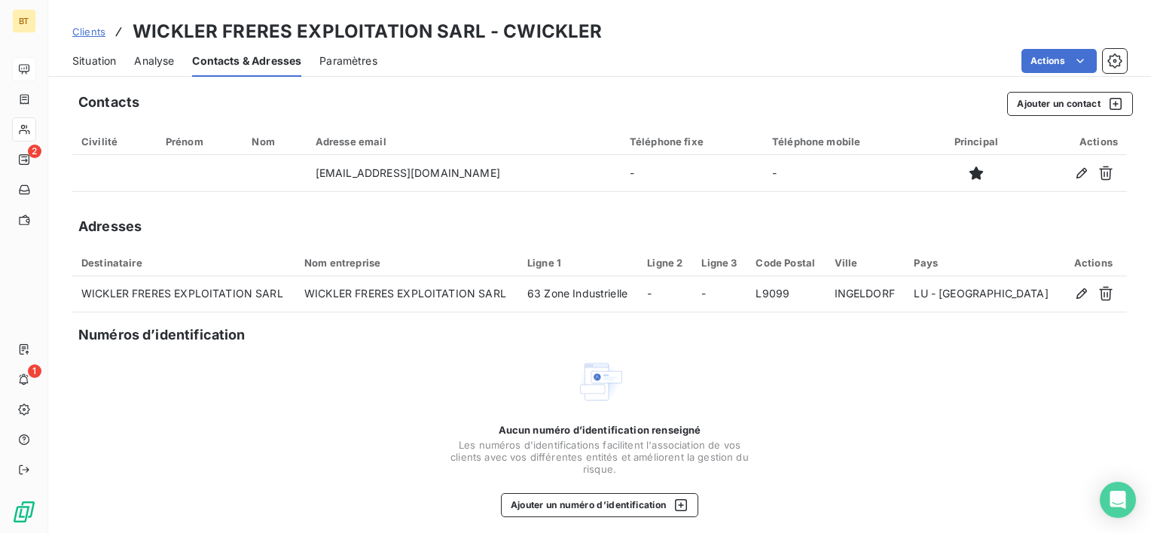
click at [99, 63] on span "Situation" at bounding box center [94, 60] width 44 height 15
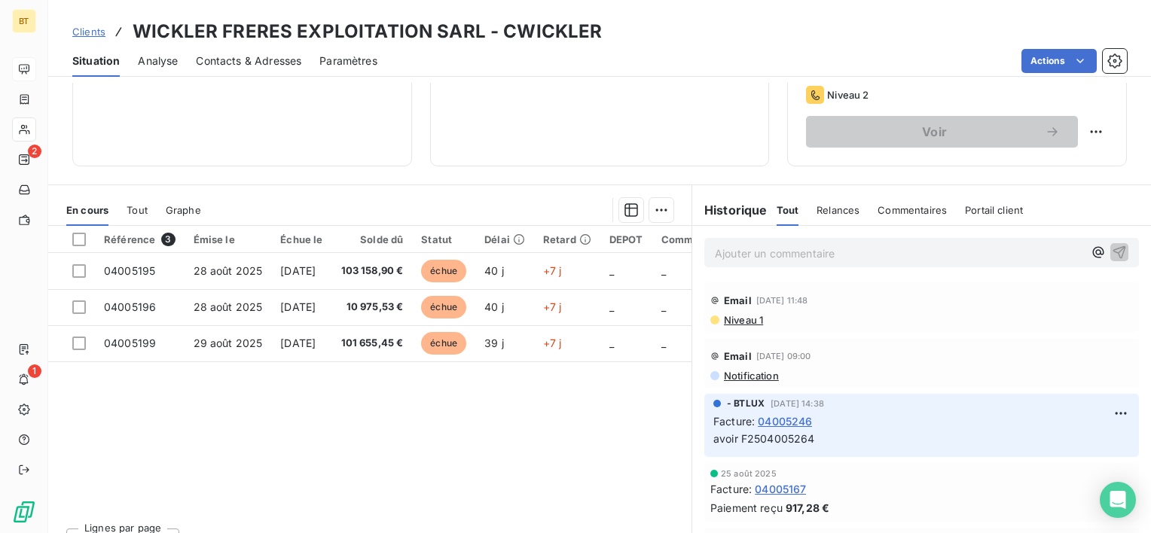
scroll to position [261, 0]
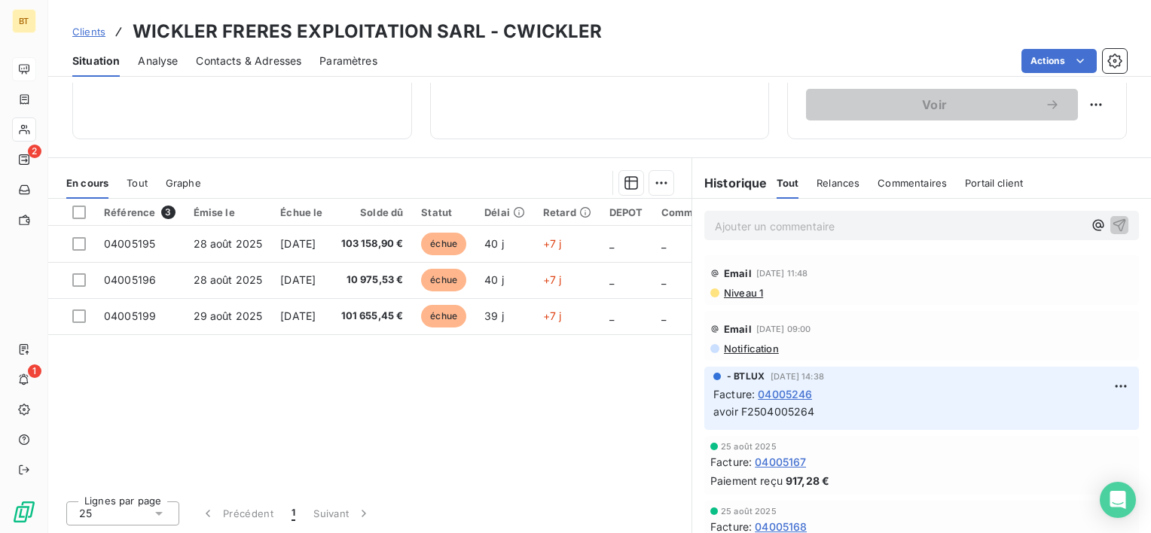
click at [738, 231] on p "Ajouter un commentaire ﻿" at bounding box center [899, 226] width 368 height 19
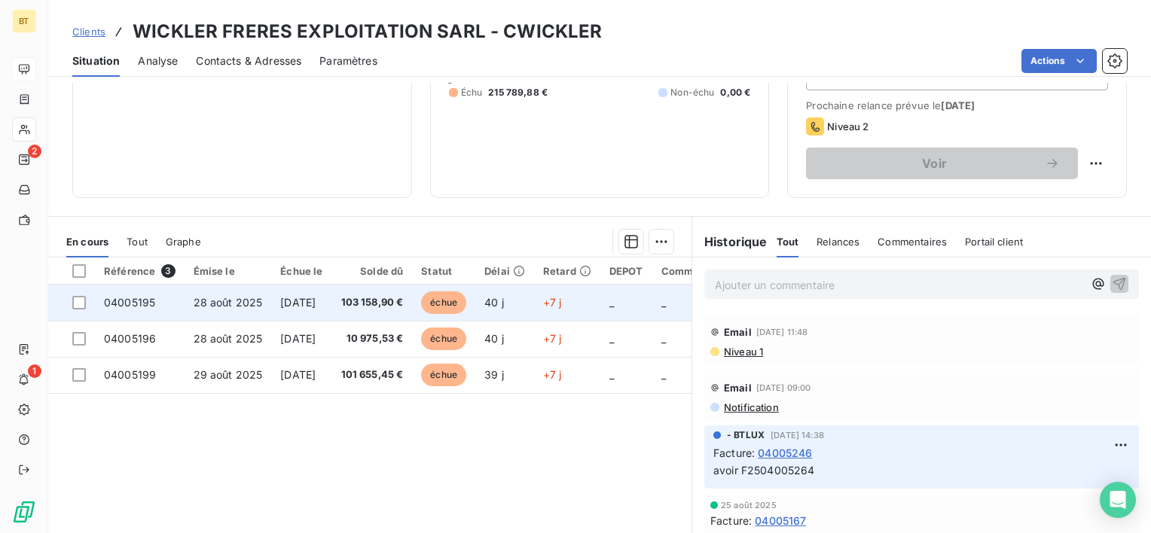
scroll to position [111, 0]
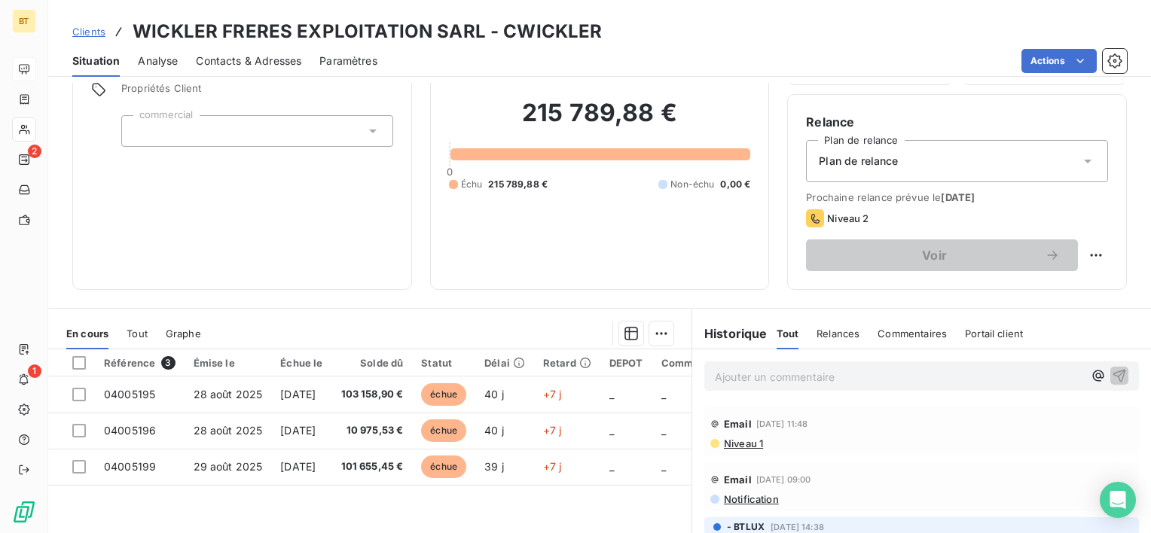
click at [760, 368] on p "Ajouter un commentaire ﻿" at bounding box center [899, 377] width 368 height 19
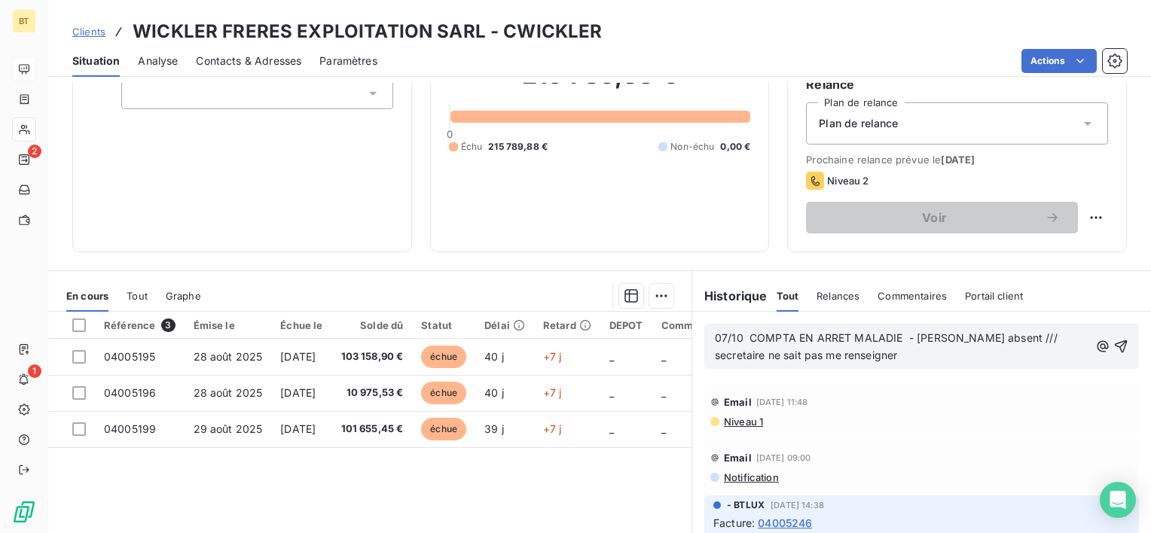
scroll to position [151, 0]
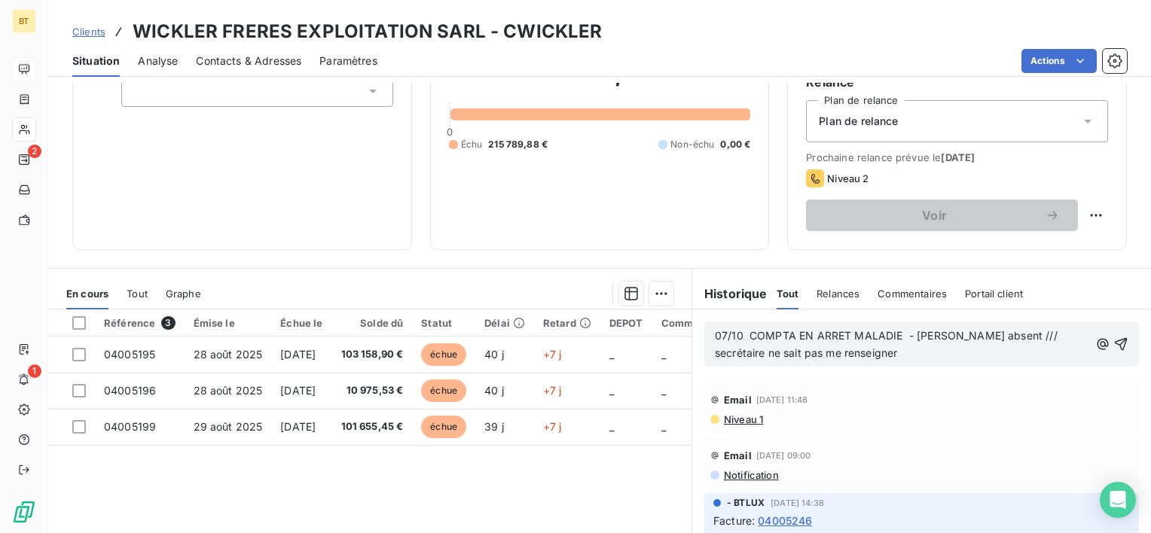
click at [907, 349] on p "07/10 COMPTA EN ARRET MALADIE - [PERSON_NAME] absent /// secrétaire ne sait pas…" at bounding box center [902, 345] width 374 height 35
click at [1114, 344] on icon "button" at bounding box center [1121, 344] width 15 height 15
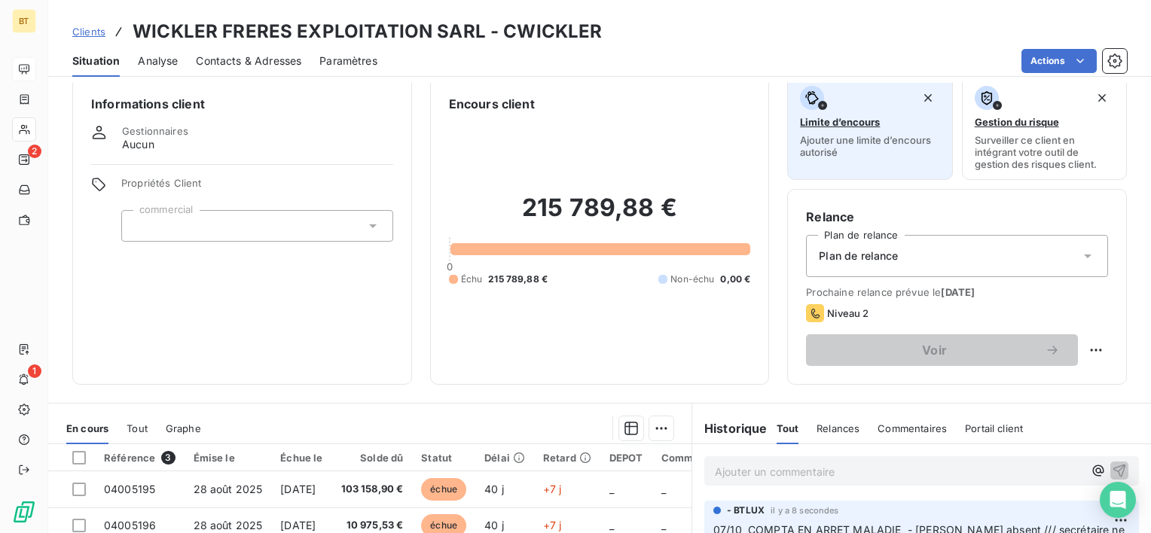
scroll to position [0, 0]
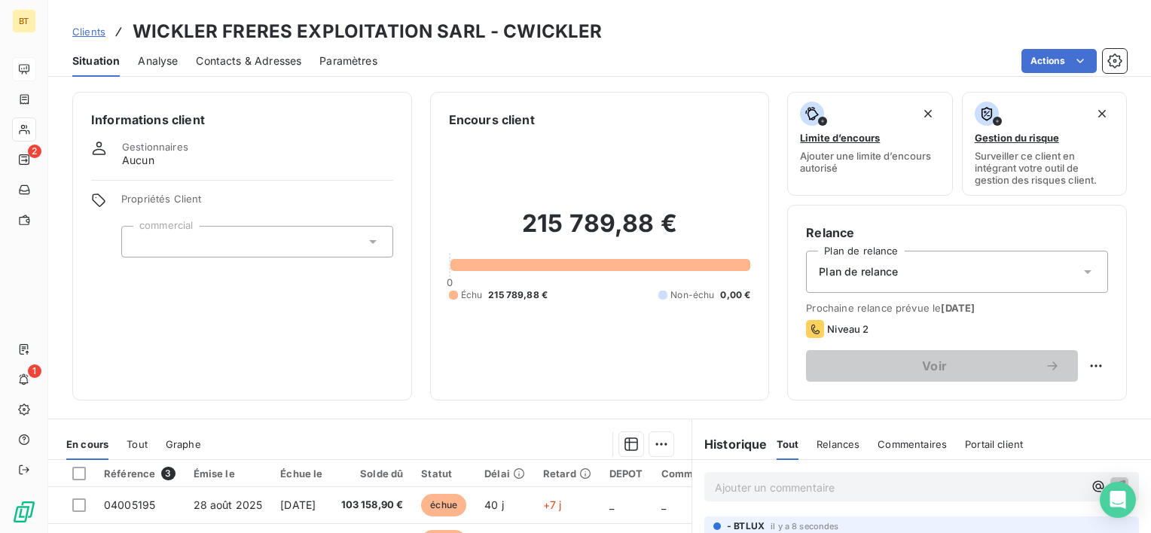
click at [183, 60] on div "Situation Analyse Contacts & Adresses Paramètres Actions" at bounding box center [599, 61] width 1103 height 32
click at [173, 60] on span "Analyse" at bounding box center [158, 60] width 40 height 15
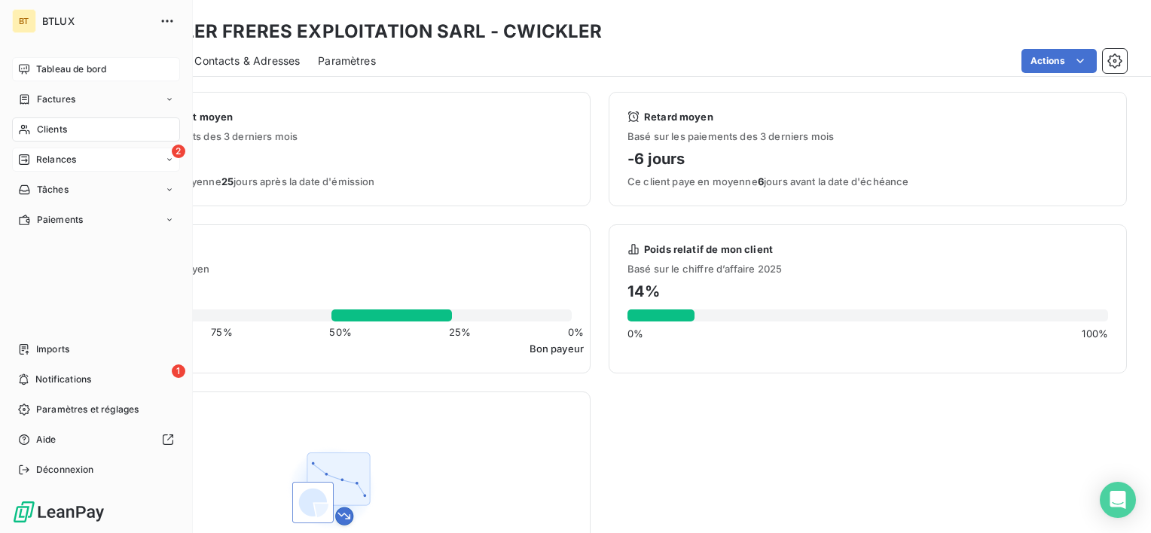
click at [32, 163] on div "Relances" at bounding box center [47, 160] width 58 height 14
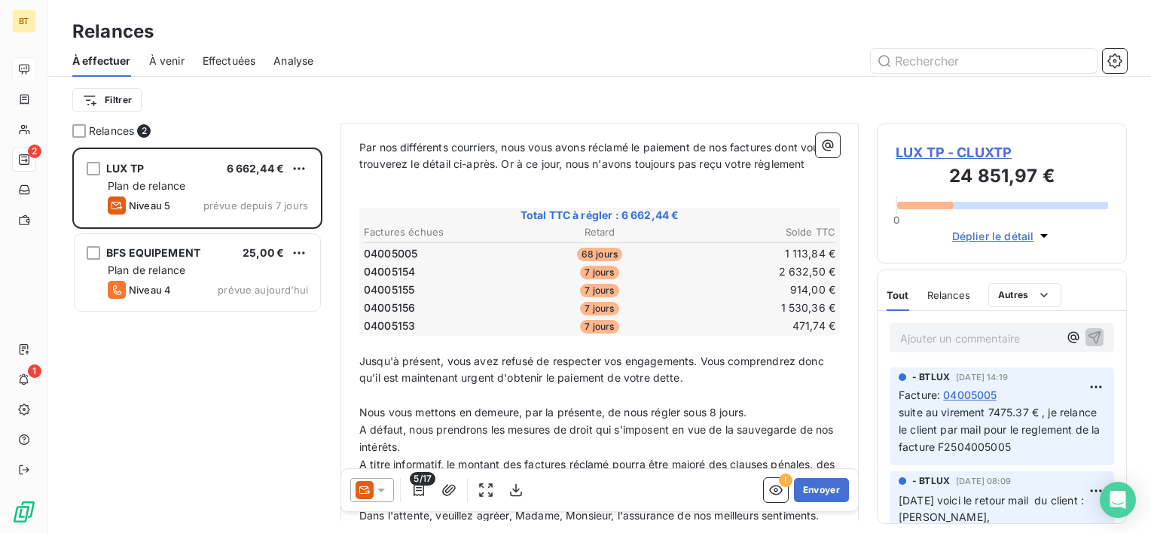
scroll to position [226, 0]
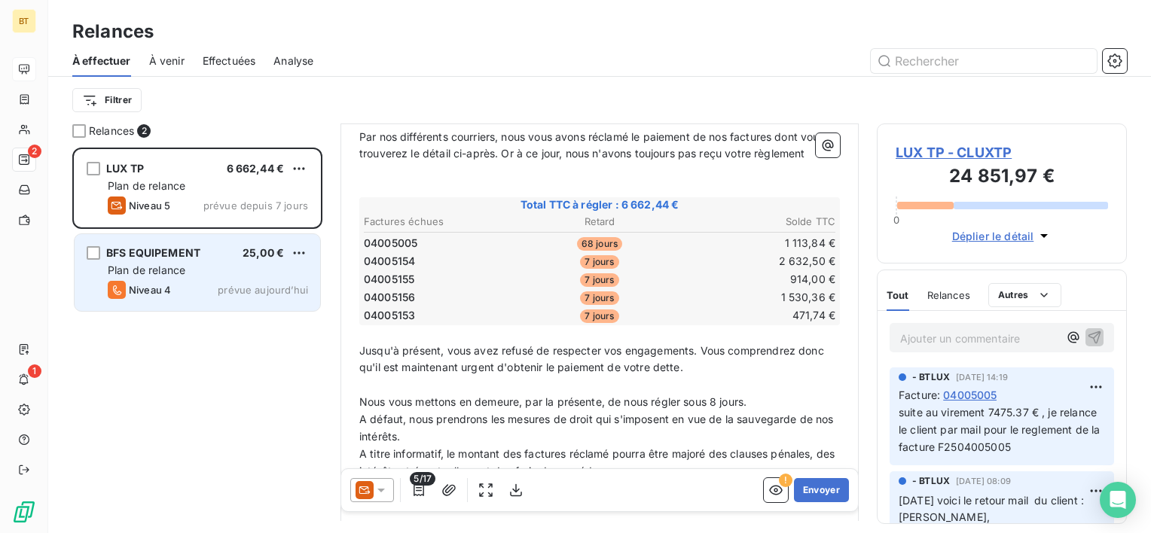
click at [232, 271] on div "Plan de relance" at bounding box center [208, 270] width 200 height 15
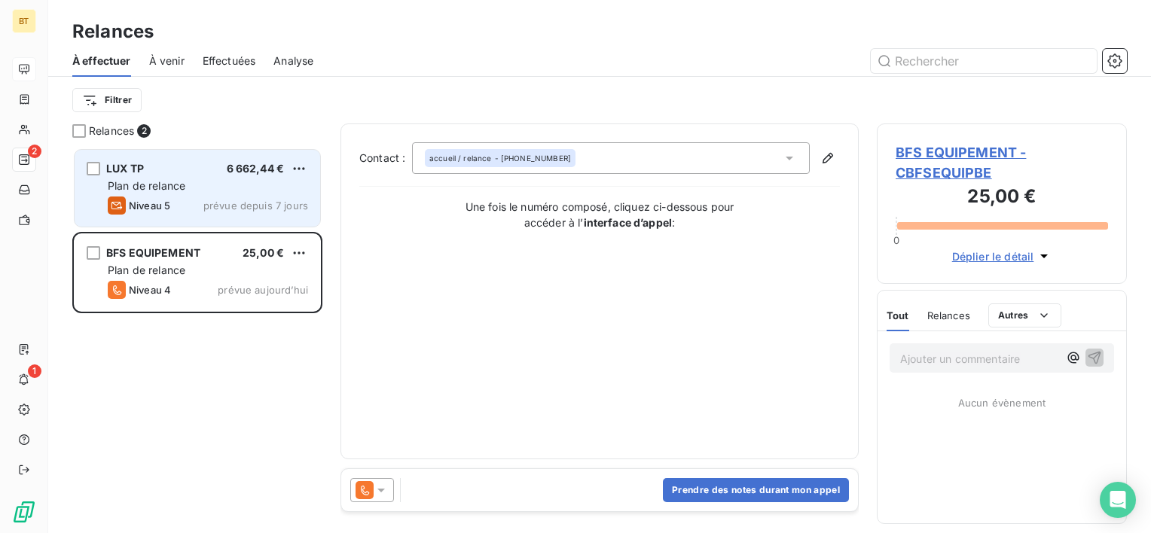
click at [227, 205] on span "prévue depuis 7 jours" at bounding box center [255, 206] width 105 height 12
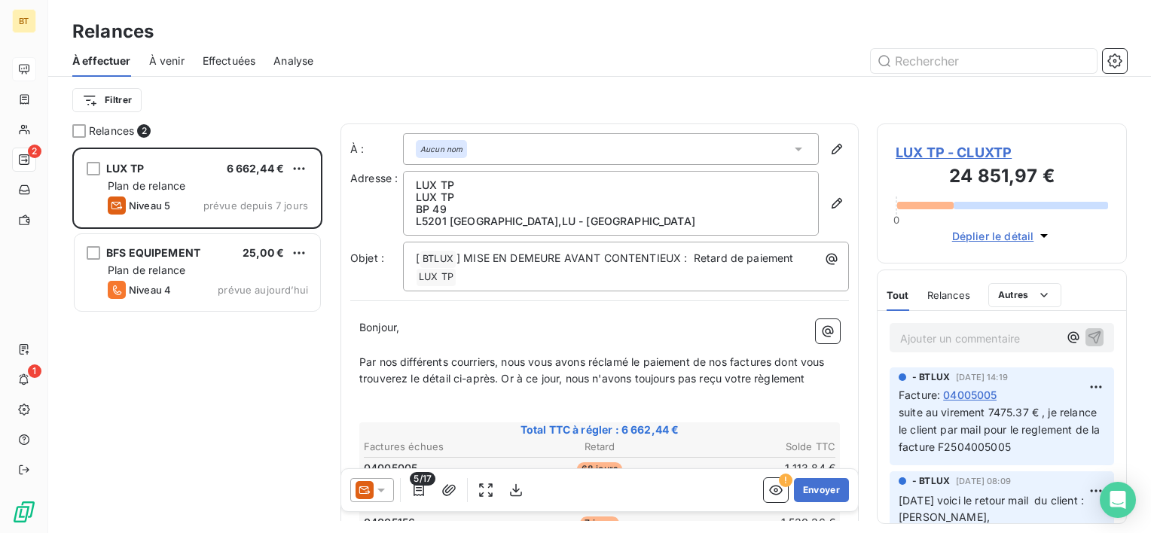
click at [159, 60] on span "À venir" at bounding box center [166, 60] width 35 height 15
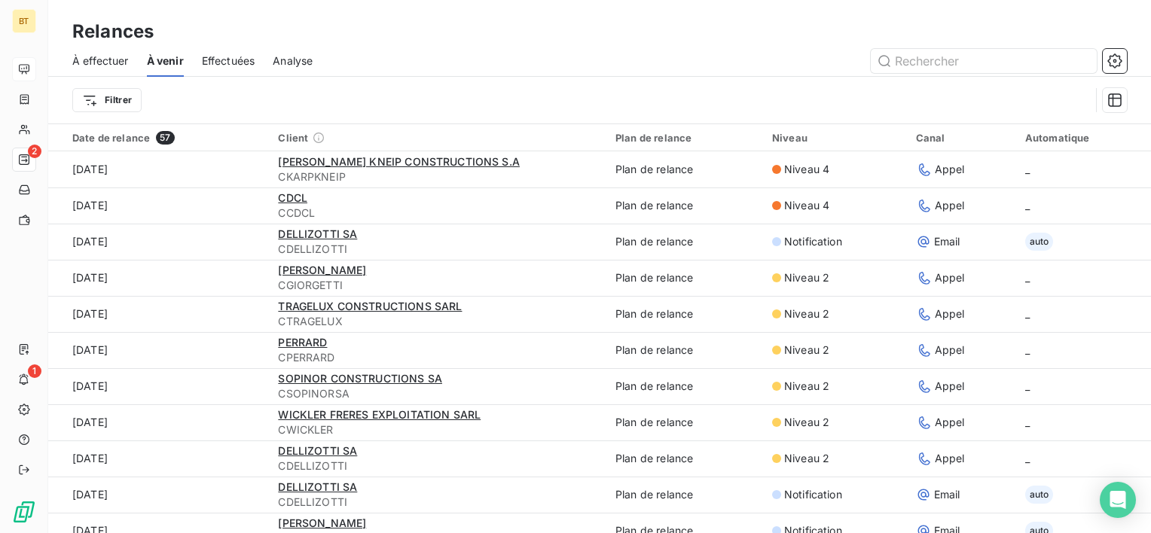
click at [211, 57] on span "Effectuées" at bounding box center [228, 60] width 53 height 15
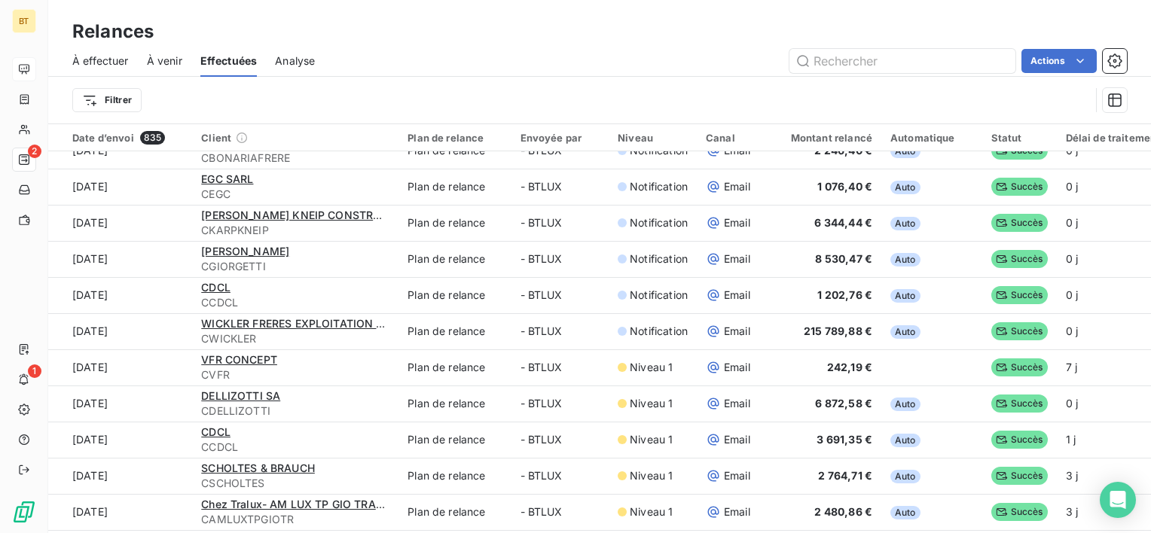
scroll to position [1055, 0]
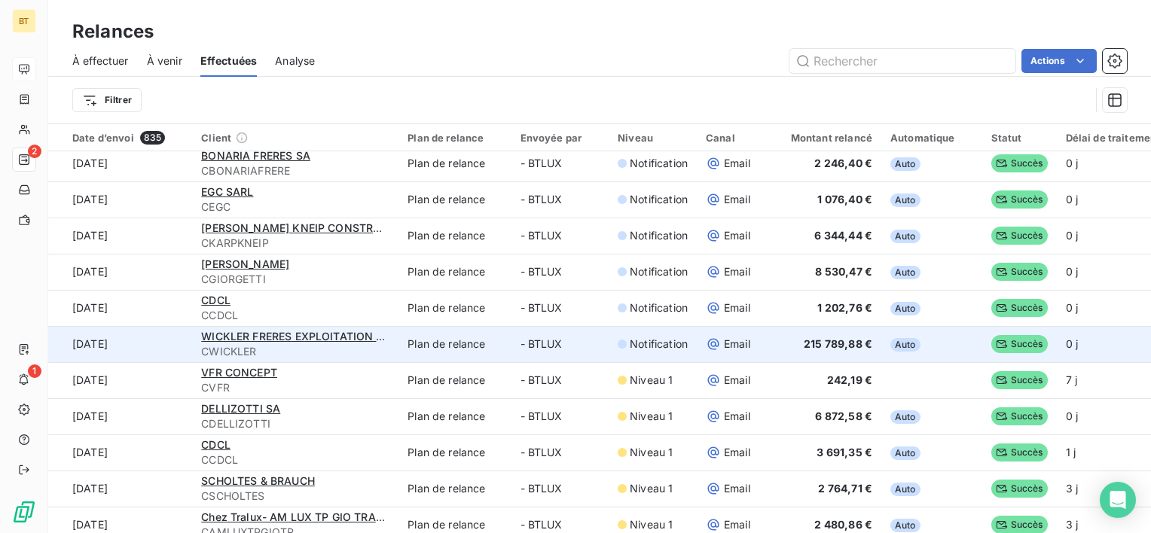
click at [359, 350] on span "CWICKLER" at bounding box center [295, 351] width 188 height 15
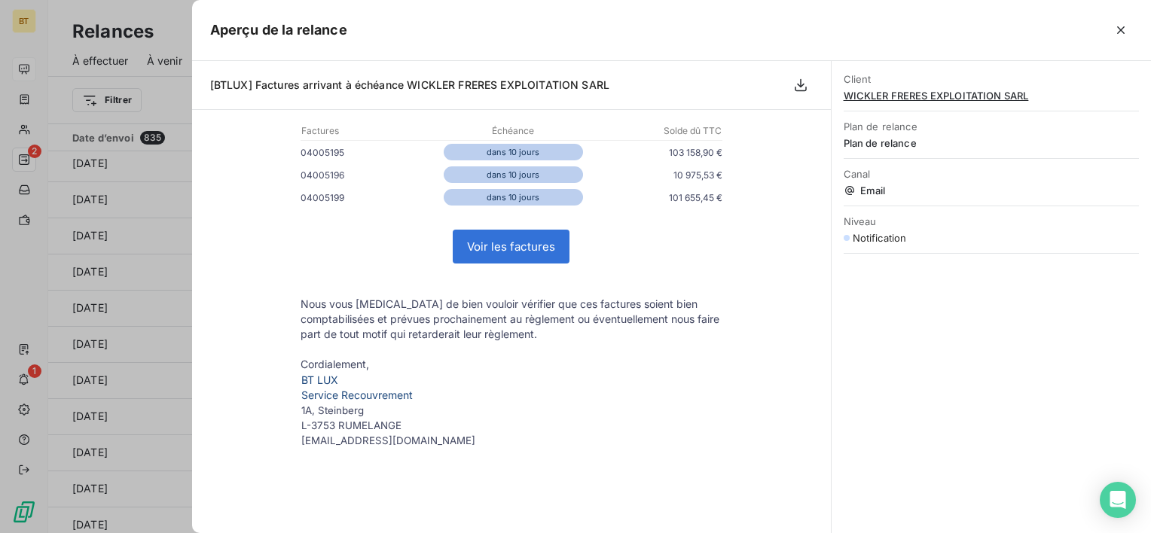
scroll to position [75, 0]
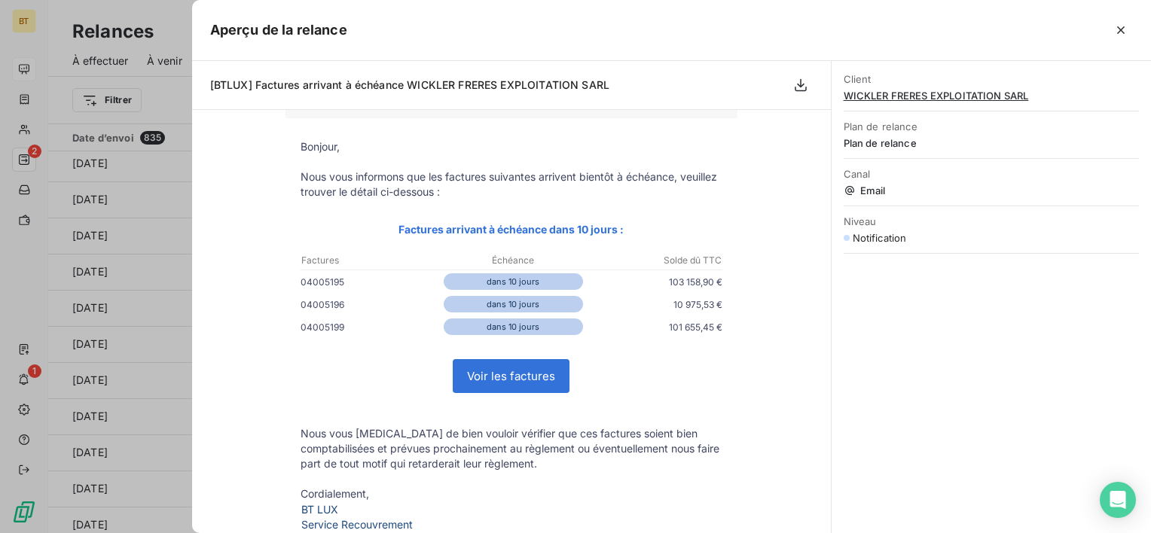
click at [480, 380] on link "Voir les factures" at bounding box center [511, 376] width 115 height 32
click at [144, 27] on div at bounding box center [575, 266] width 1151 height 533
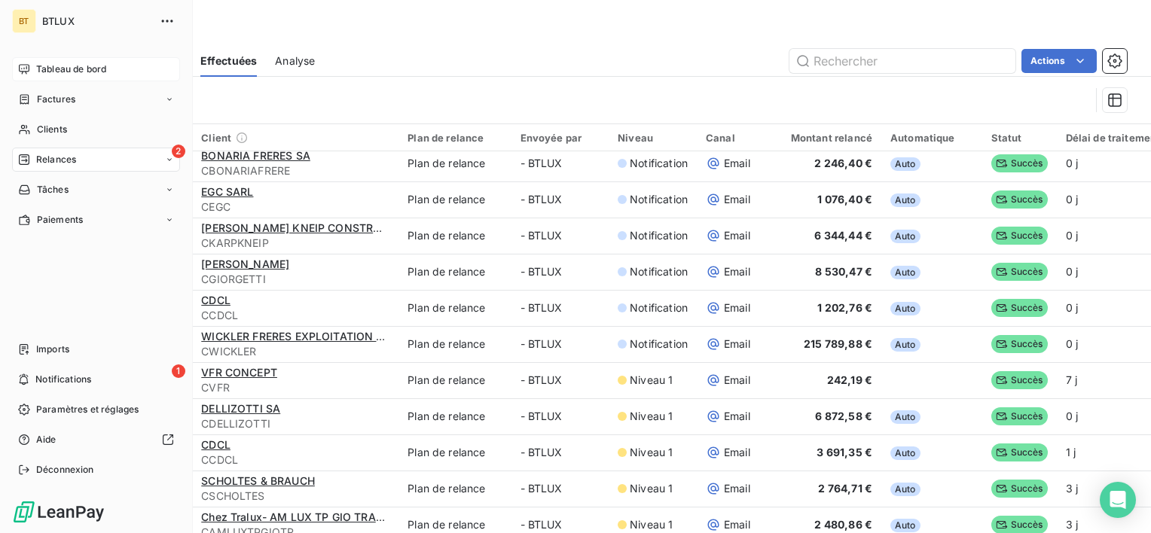
click at [44, 165] on span "Relances" at bounding box center [56, 160] width 40 height 14
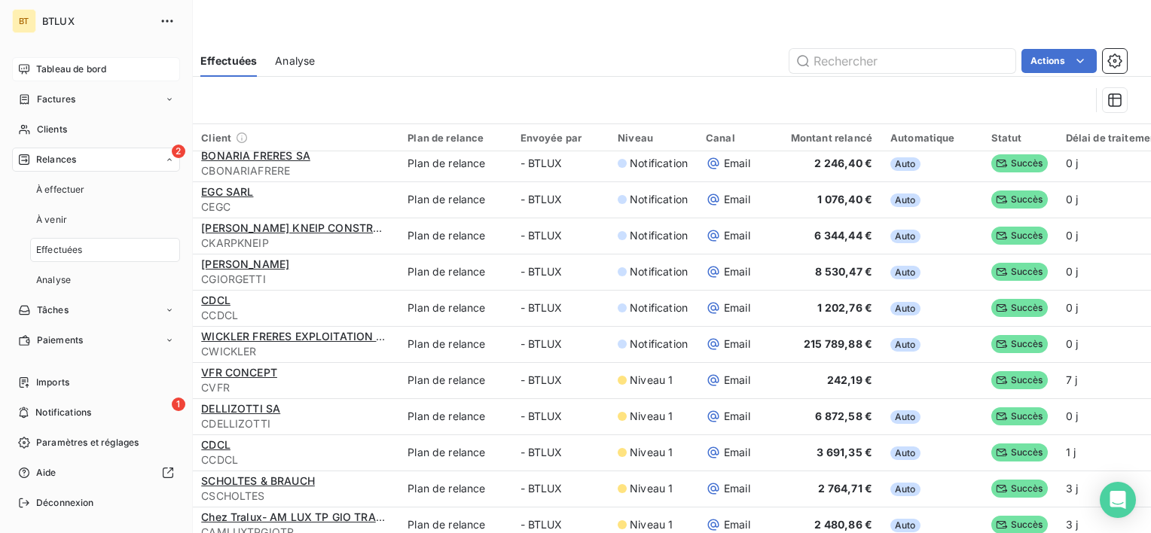
click at [44, 165] on span "Relances" at bounding box center [56, 160] width 40 height 14
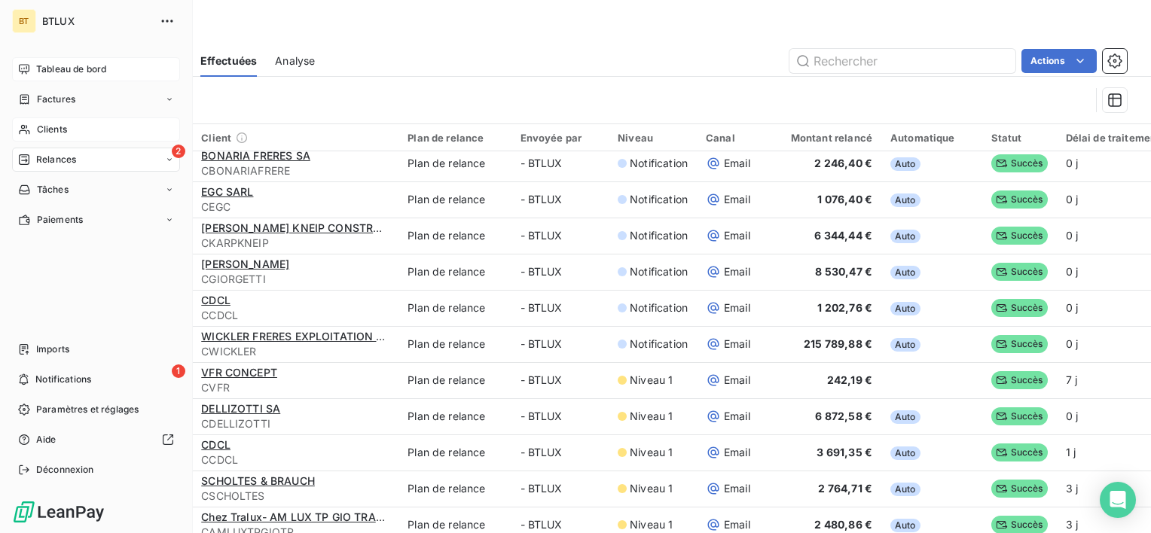
click at [42, 125] on span "Clients" at bounding box center [52, 130] width 30 height 14
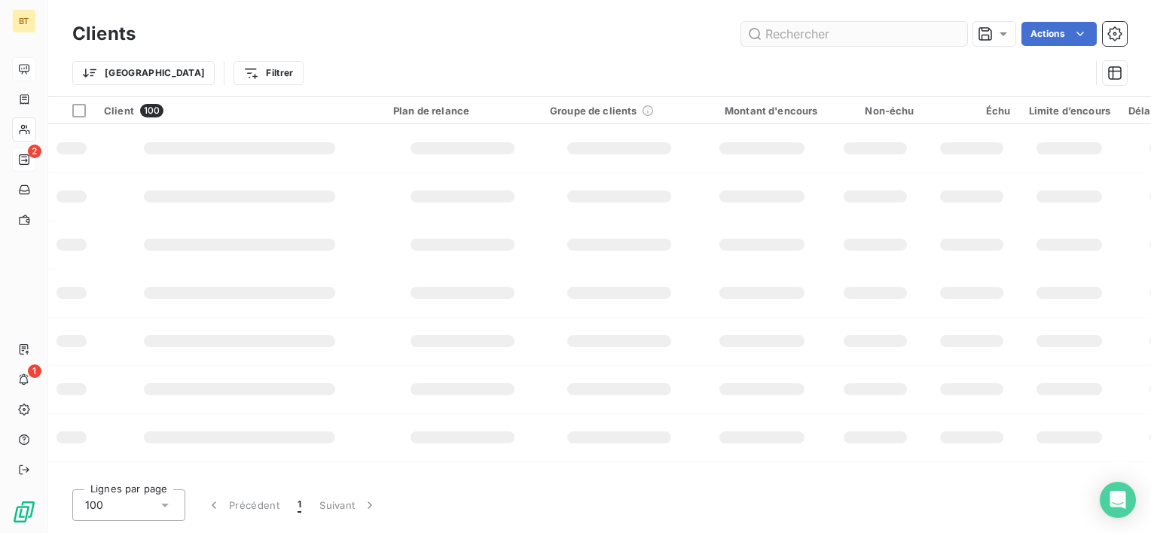
drag, startPoint x: 834, startPoint y: 68, endPoint x: 827, endPoint y: 36, distance: 32.5
click at [834, 69] on div "Trier Filtrer" at bounding box center [581, 73] width 1018 height 29
click at [822, 26] on input "text" at bounding box center [854, 34] width 226 height 24
type input "WICKLER"
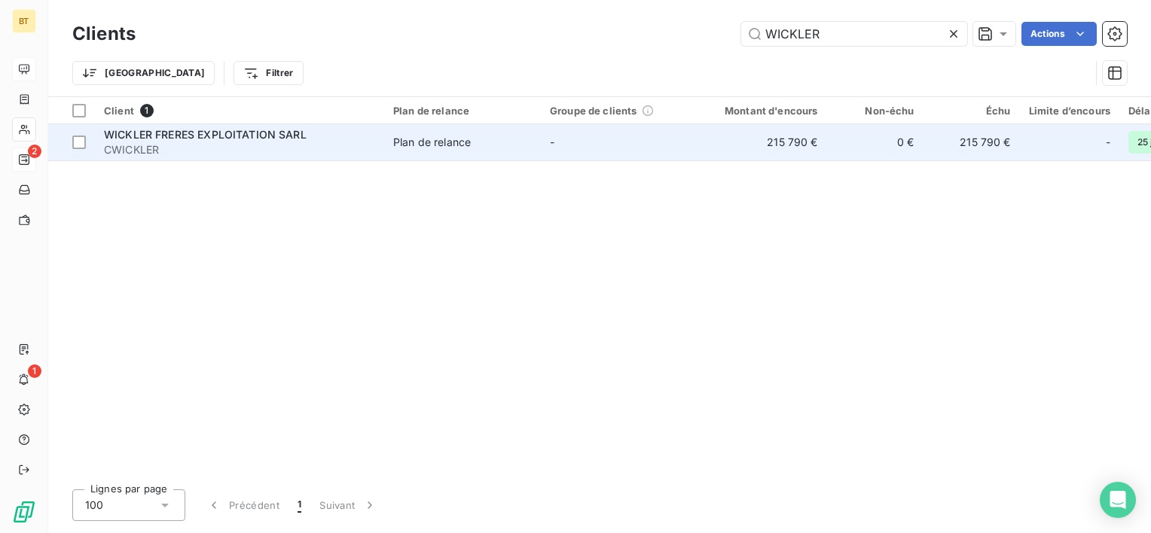
click at [160, 135] on span "WICKLER FRERES EXPLOITATION SARL" at bounding box center [205, 134] width 203 height 13
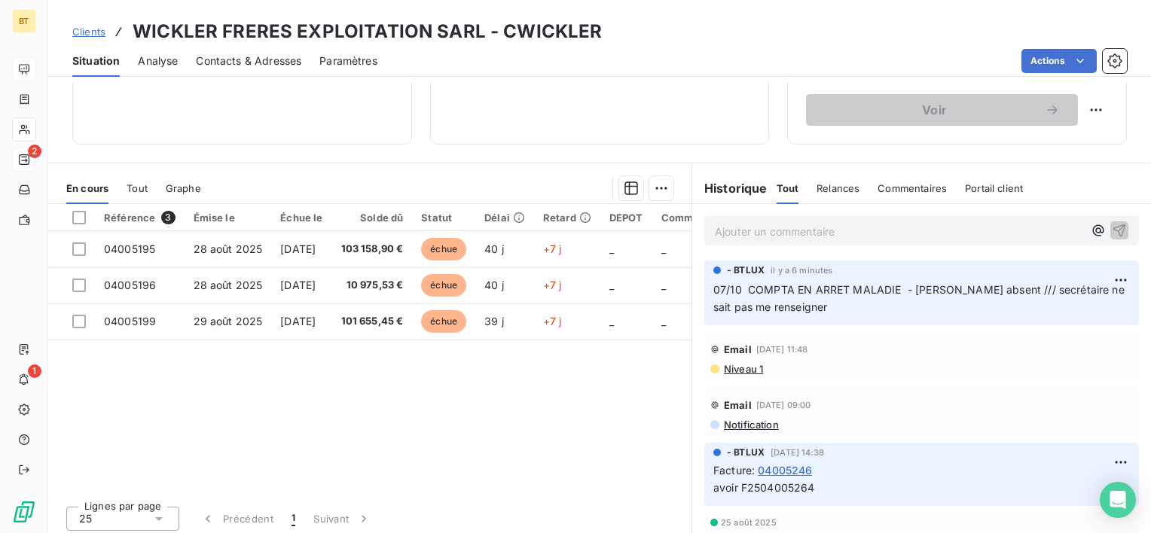
scroll to position [261, 0]
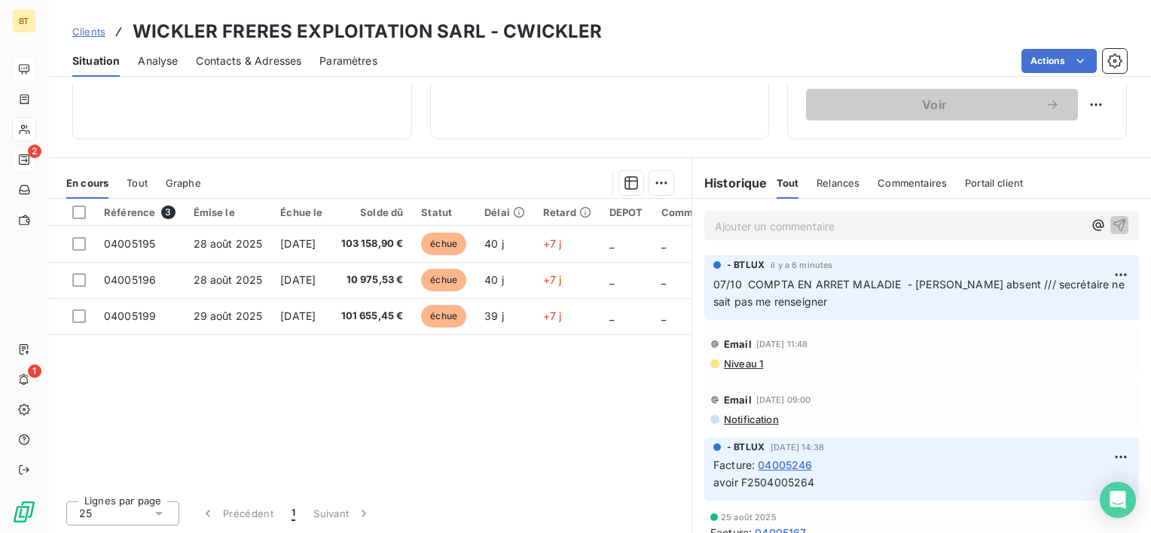
click at [866, 284] on span "07/10 COMPTA EN ARRET MALADIE - [PERSON_NAME] absent /// secrétaire ne sait pas…" at bounding box center [921, 293] width 414 height 30
click at [1093, 275] on html "BT 2 1 Clients WICKLER FRERES EXPLOITATION SARL - CWICKLER Situation Analyse Co…" at bounding box center [575, 266] width 1151 height 533
click at [1060, 307] on div "Editer" at bounding box center [1062, 307] width 84 height 24
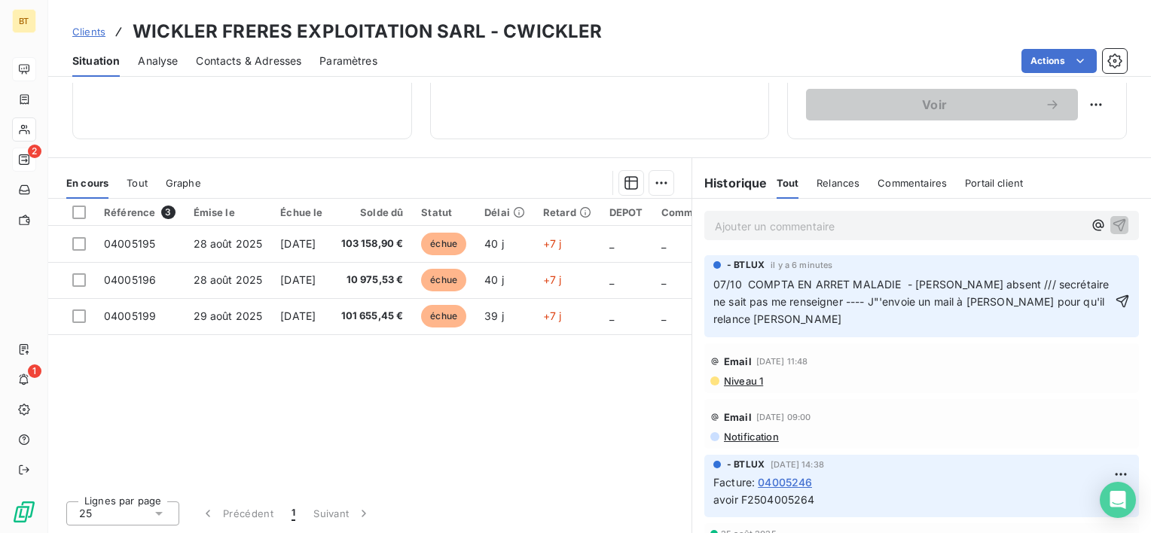
click at [861, 303] on span "07/10 COMPTA EN ARRET MALADIE - [PERSON_NAME] absent /// secrétaire ne sait pas…" at bounding box center [913, 301] width 399 height 47
click at [902, 318] on p "07/10 COMPTA EN ARRET MALADIE - [PERSON_NAME] absent /// secrétaire ne sait pas…" at bounding box center [913, 303] width 399 height 52
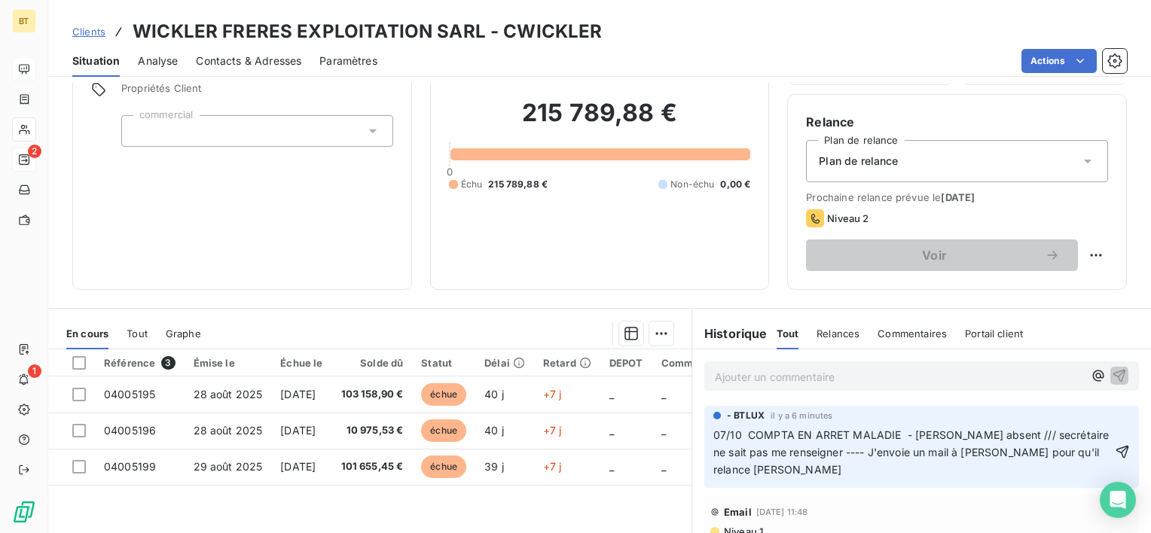
scroll to position [186, 0]
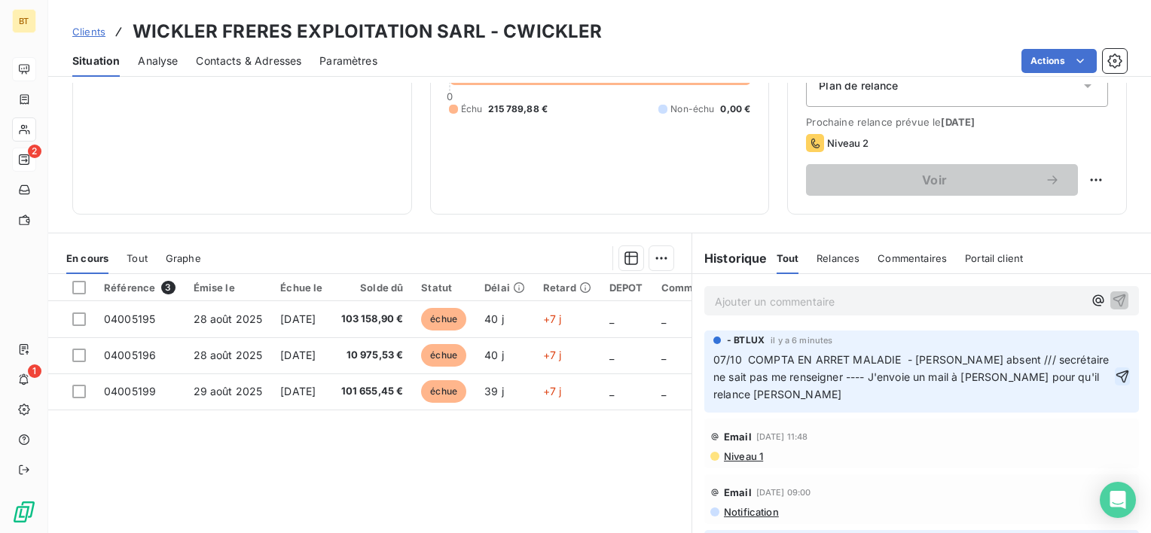
click at [1115, 374] on icon "button" at bounding box center [1122, 376] width 15 height 15
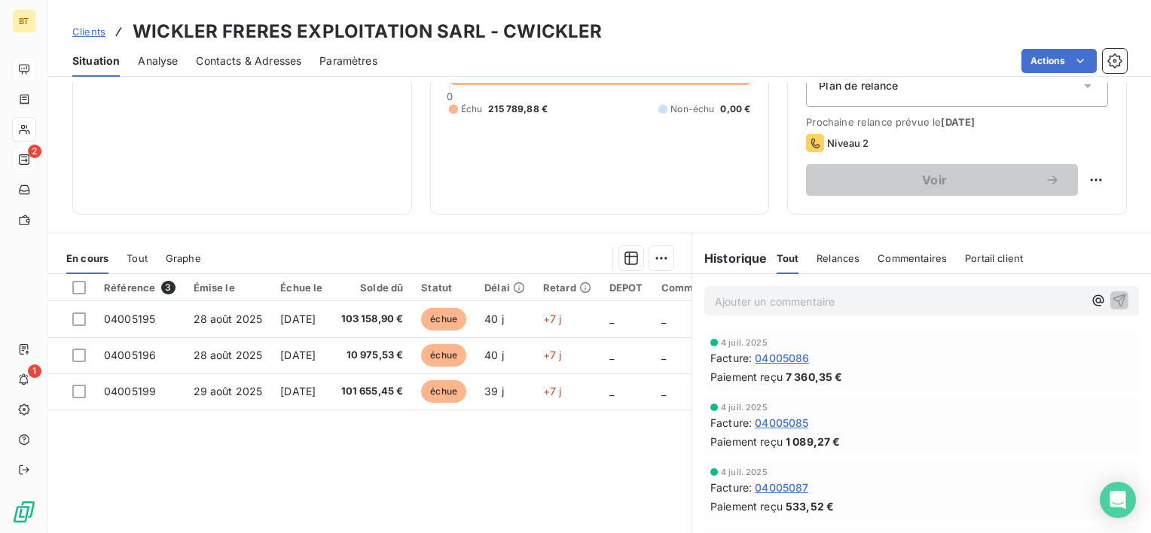
scroll to position [0, 0]
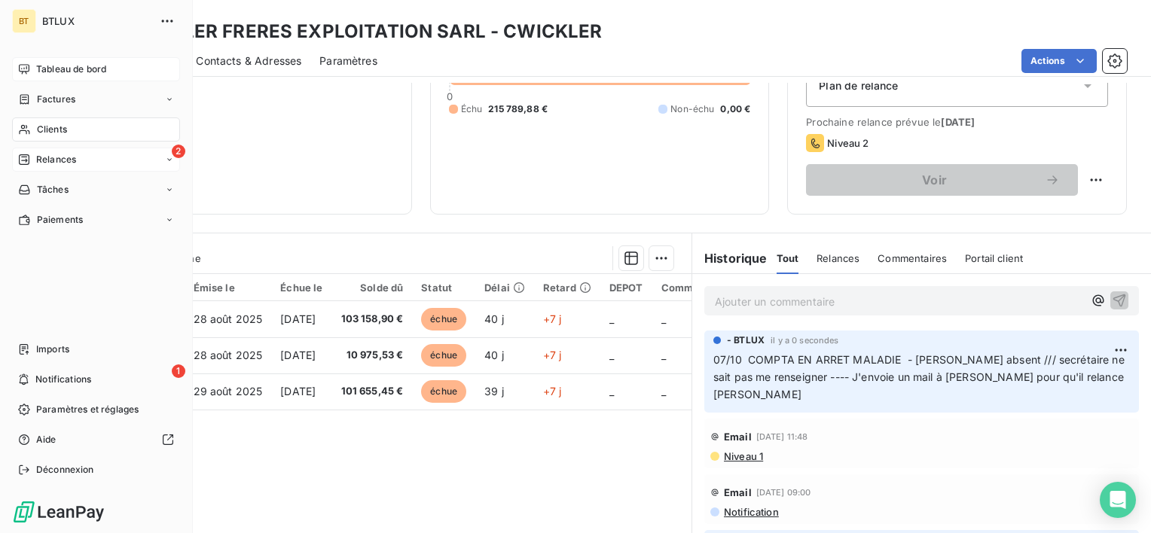
click at [24, 157] on icon at bounding box center [24, 159] width 11 height 11
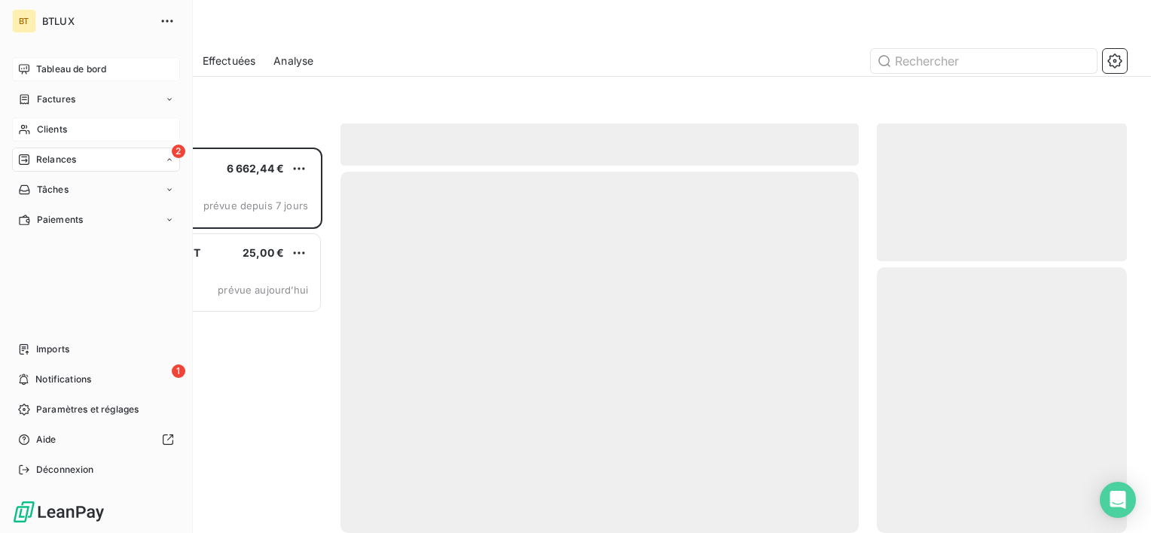
scroll to position [374, 238]
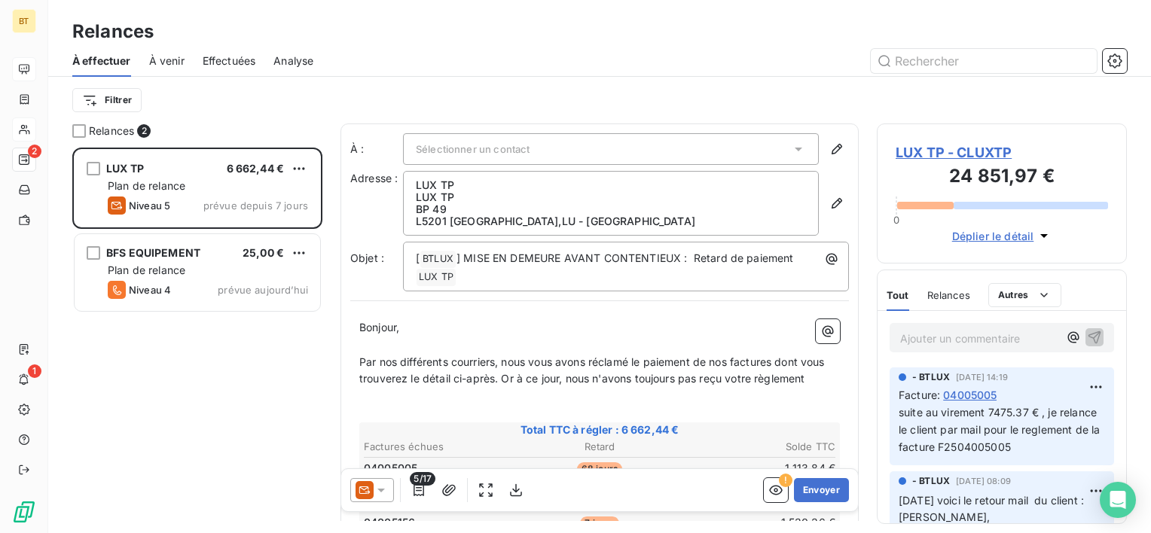
click at [276, 367] on div "LUX TP 6 662,44 € Plan de relance Niveau 5 prévue depuis 7 jours BFS EQUIPEMENT…" at bounding box center [197, 341] width 250 height 386
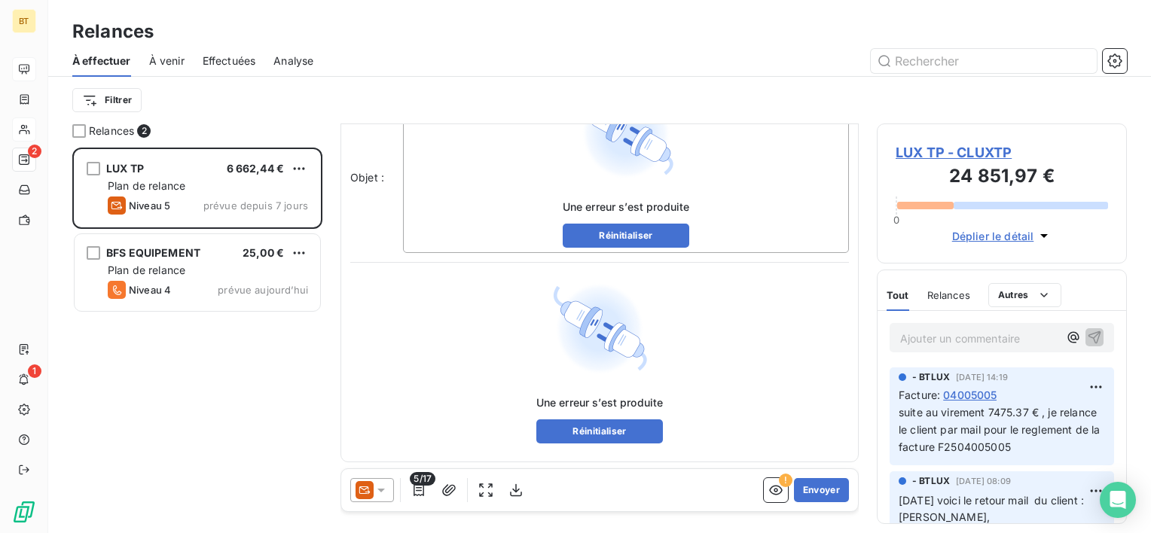
scroll to position [161, 0]
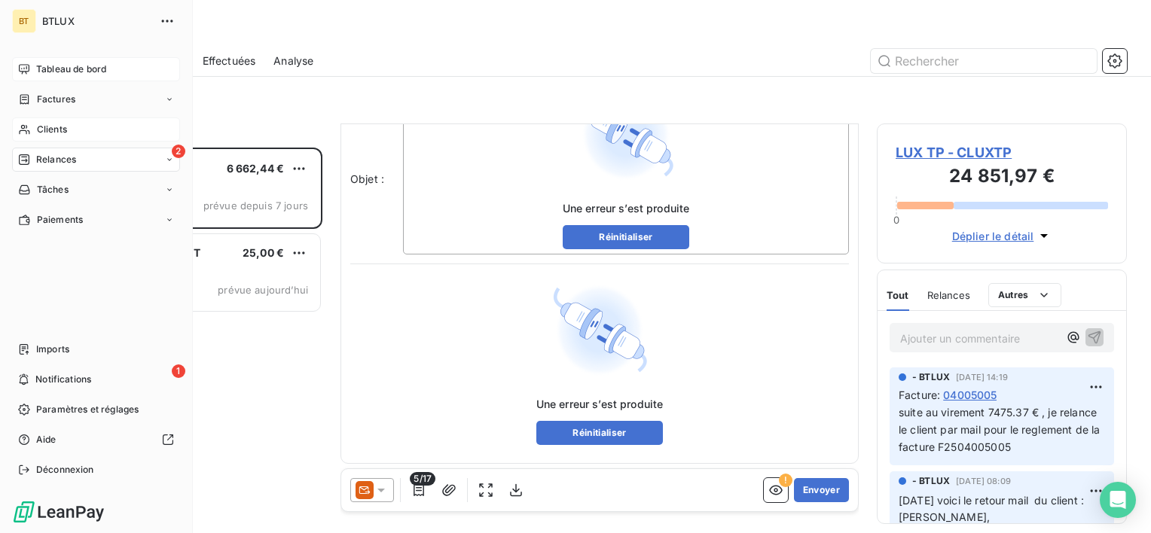
click at [38, 383] on span "Notifications" at bounding box center [63, 380] width 56 height 14
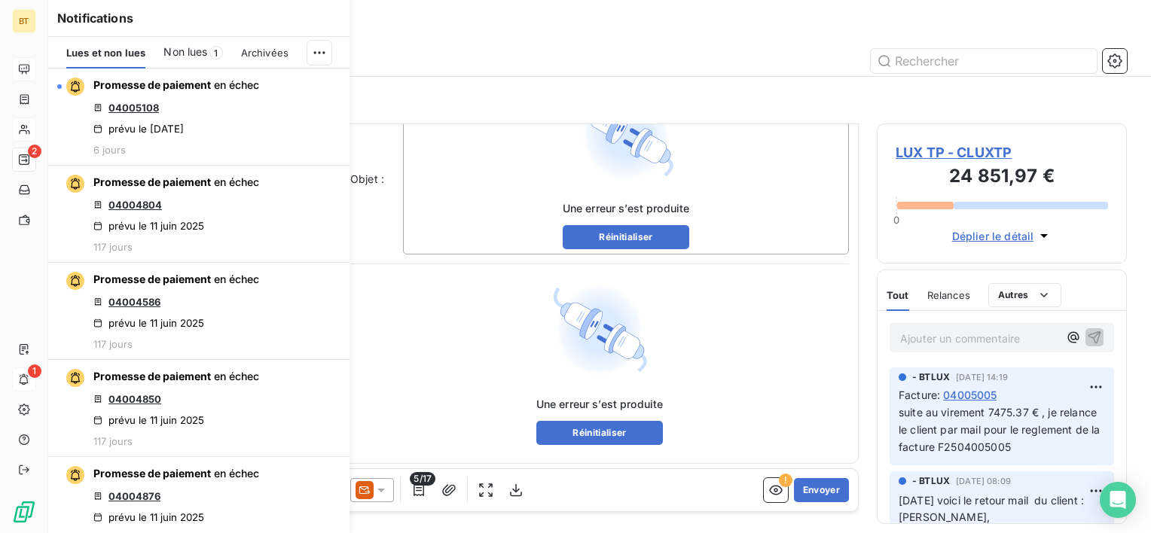
drag, startPoint x: 33, startPoint y: 380, endPoint x: 24, endPoint y: 378, distance: 9.3
click at [24, 378] on icon at bounding box center [23, 380] width 11 height 12
